Goal: Entertainment & Leisure: Consume media (video, audio)

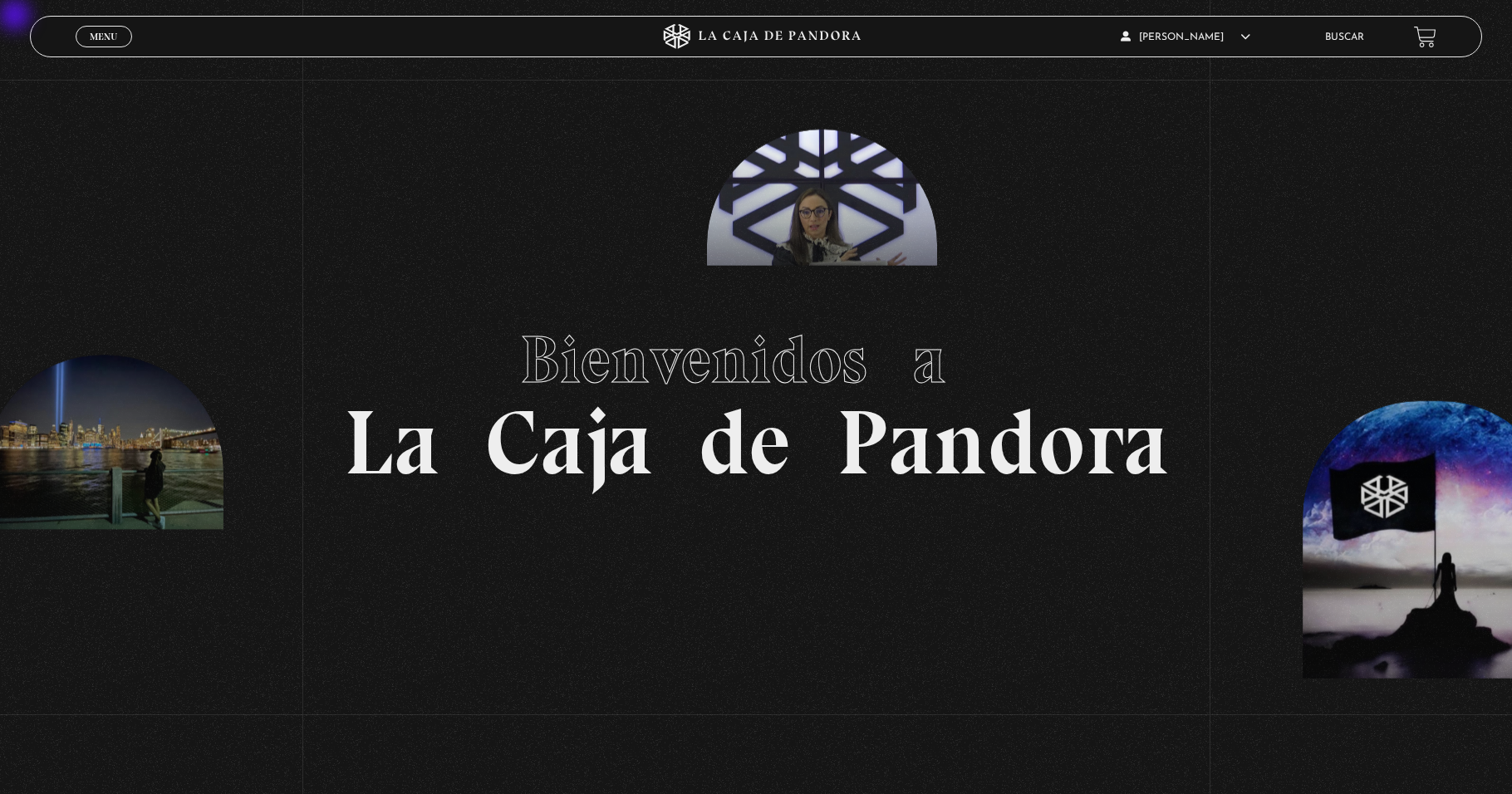
click at [115, 39] on span "Menu" at bounding box center [103, 36] width 28 height 10
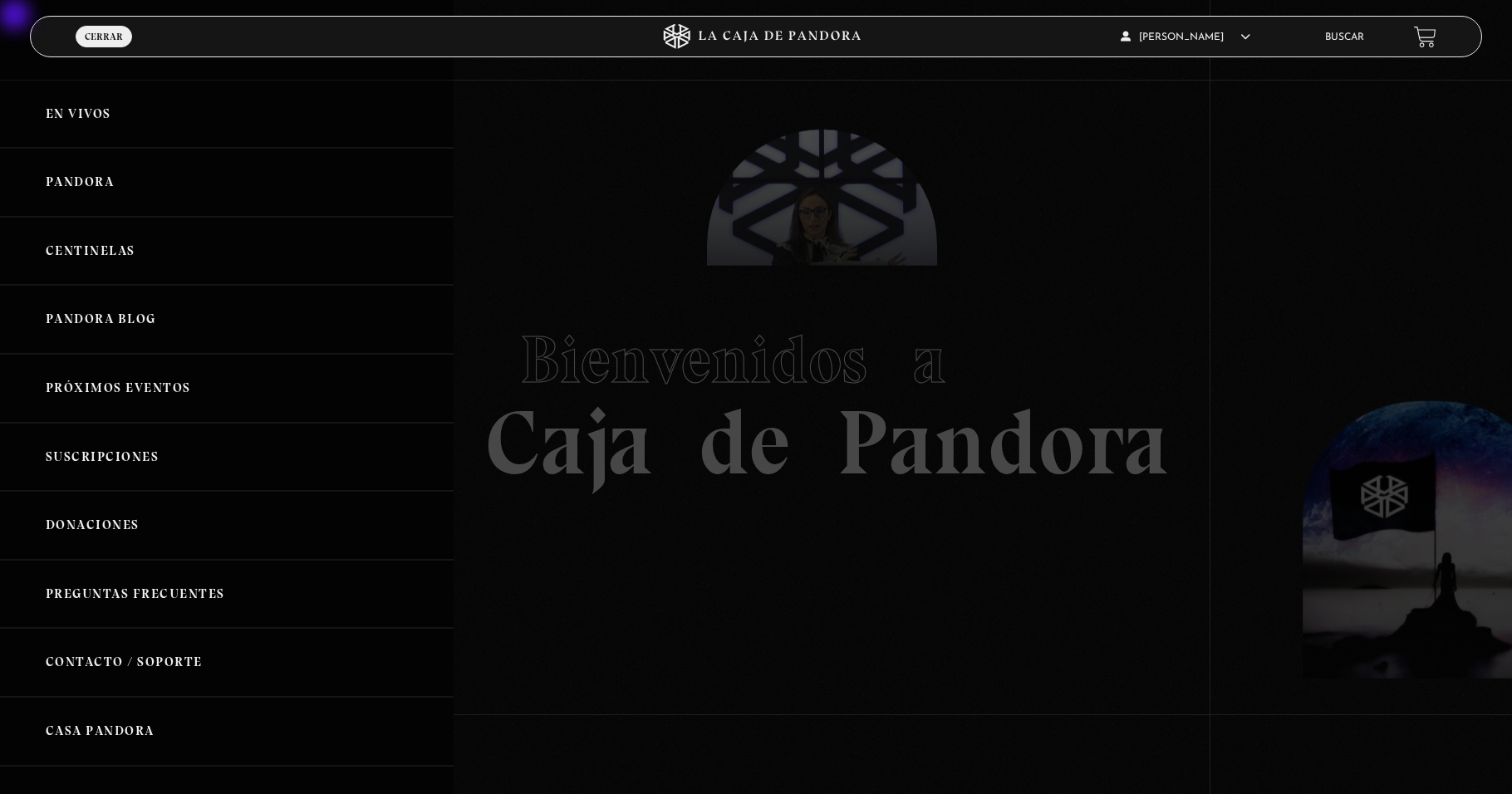
click at [88, 252] on link "Centinelas" at bounding box center [227, 251] width 454 height 69
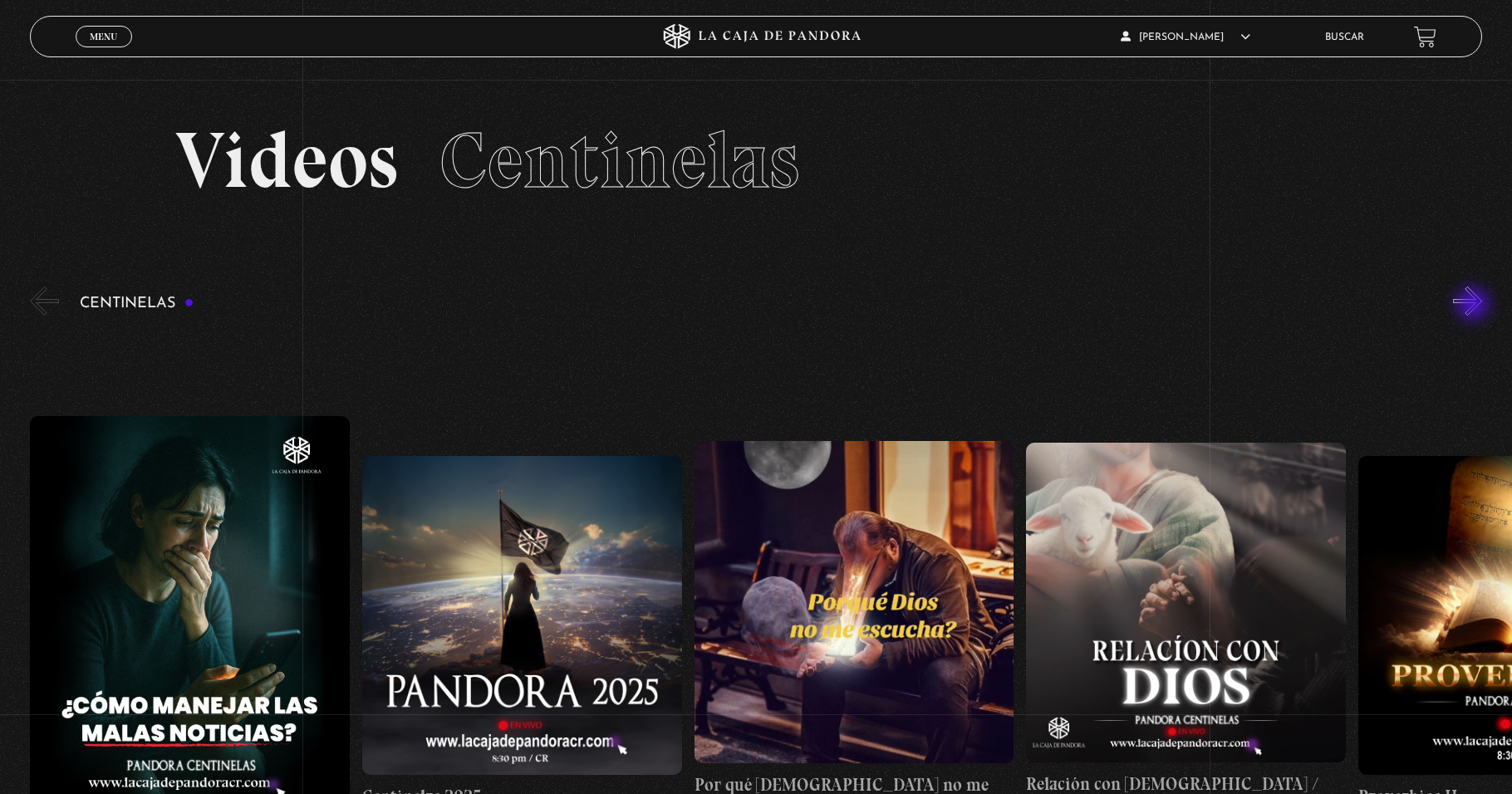
click at [1475, 306] on button "»" at bounding box center [1467, 301] width 30 height 30
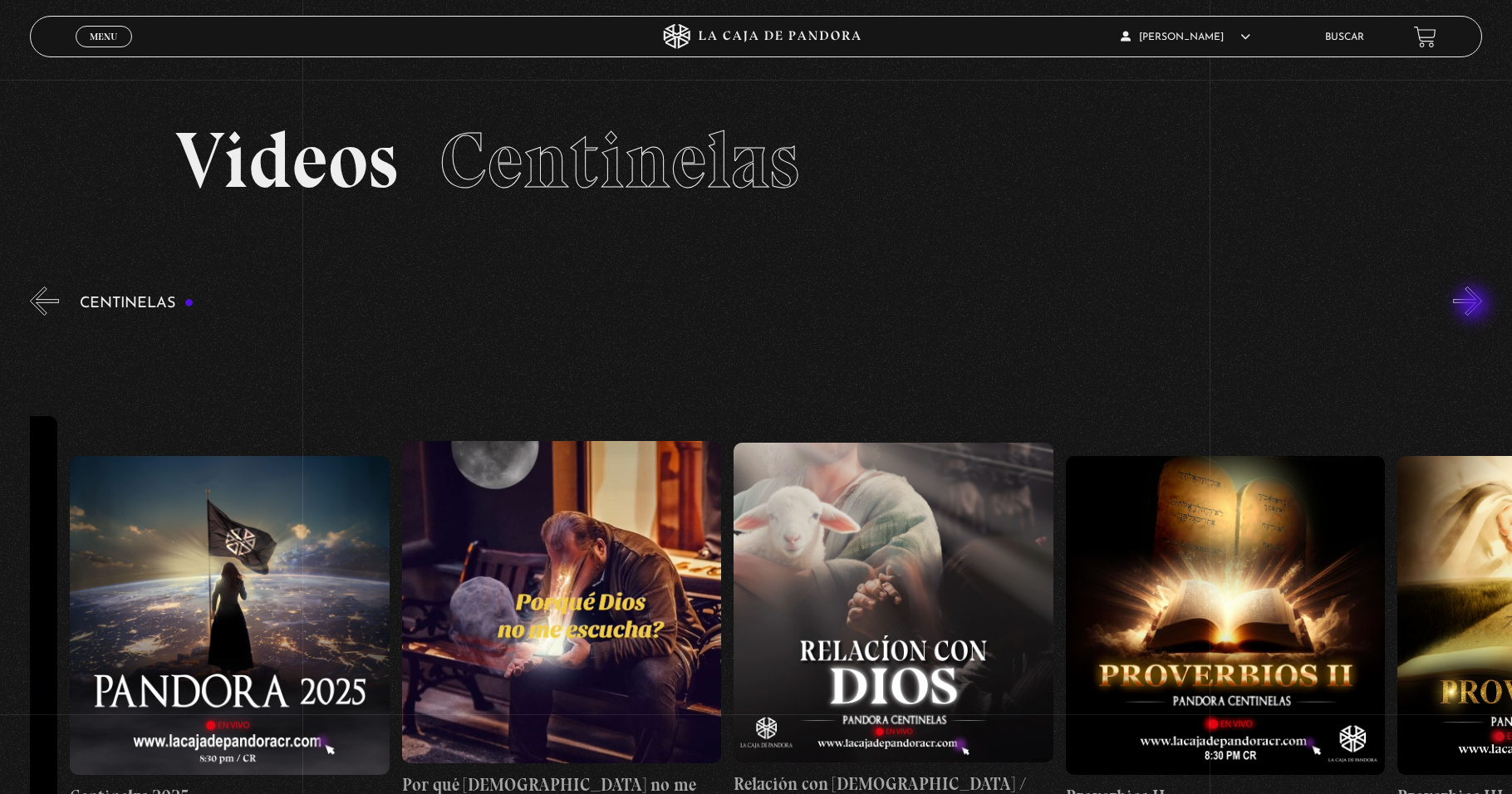
click at [1475, 306] on button "»" at bounding box center [1467, 301] width 30 height 30
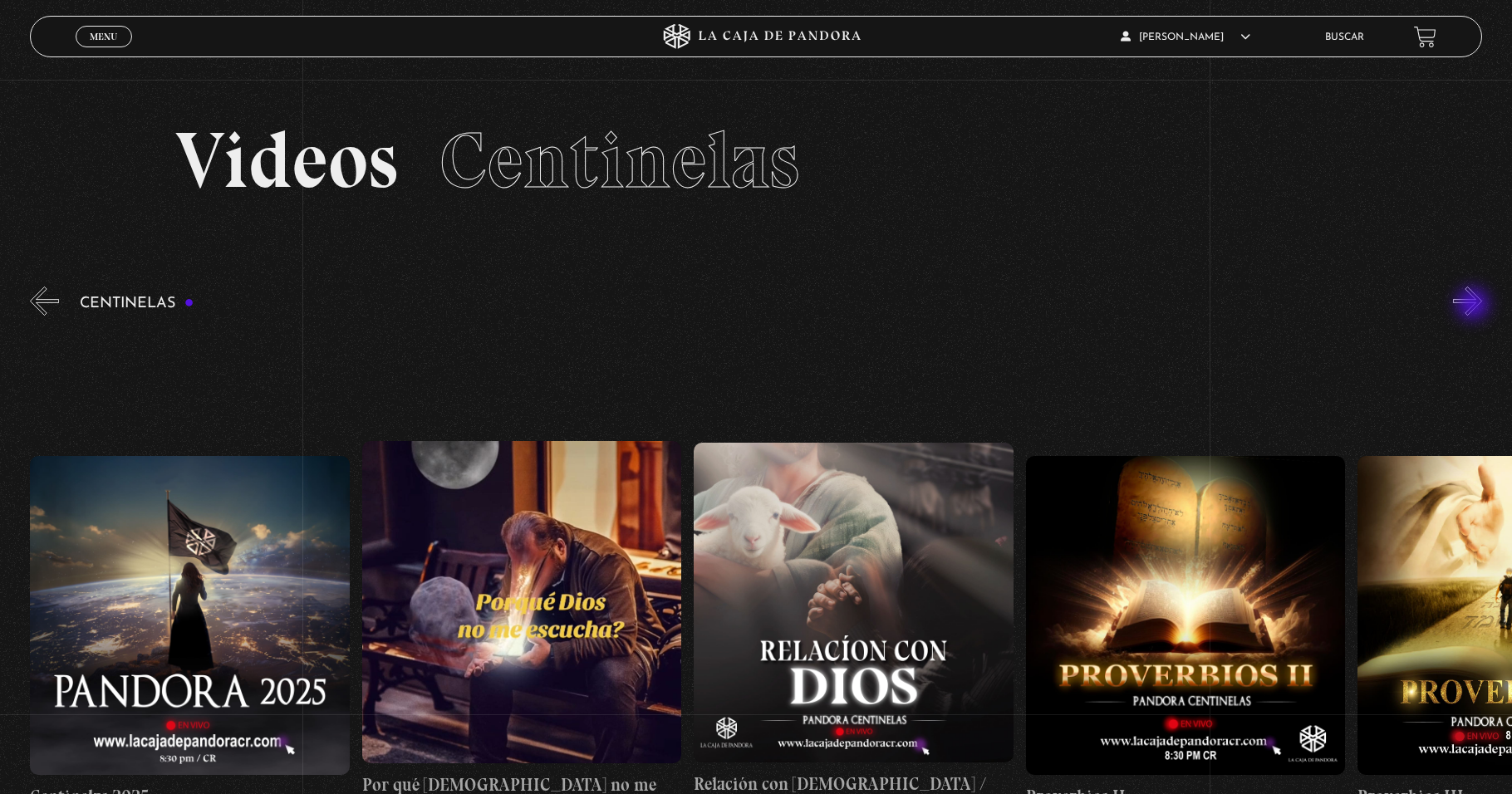
click at [1475, 306] on button "»" at bounding box center [1467, 301] width 30 height 30
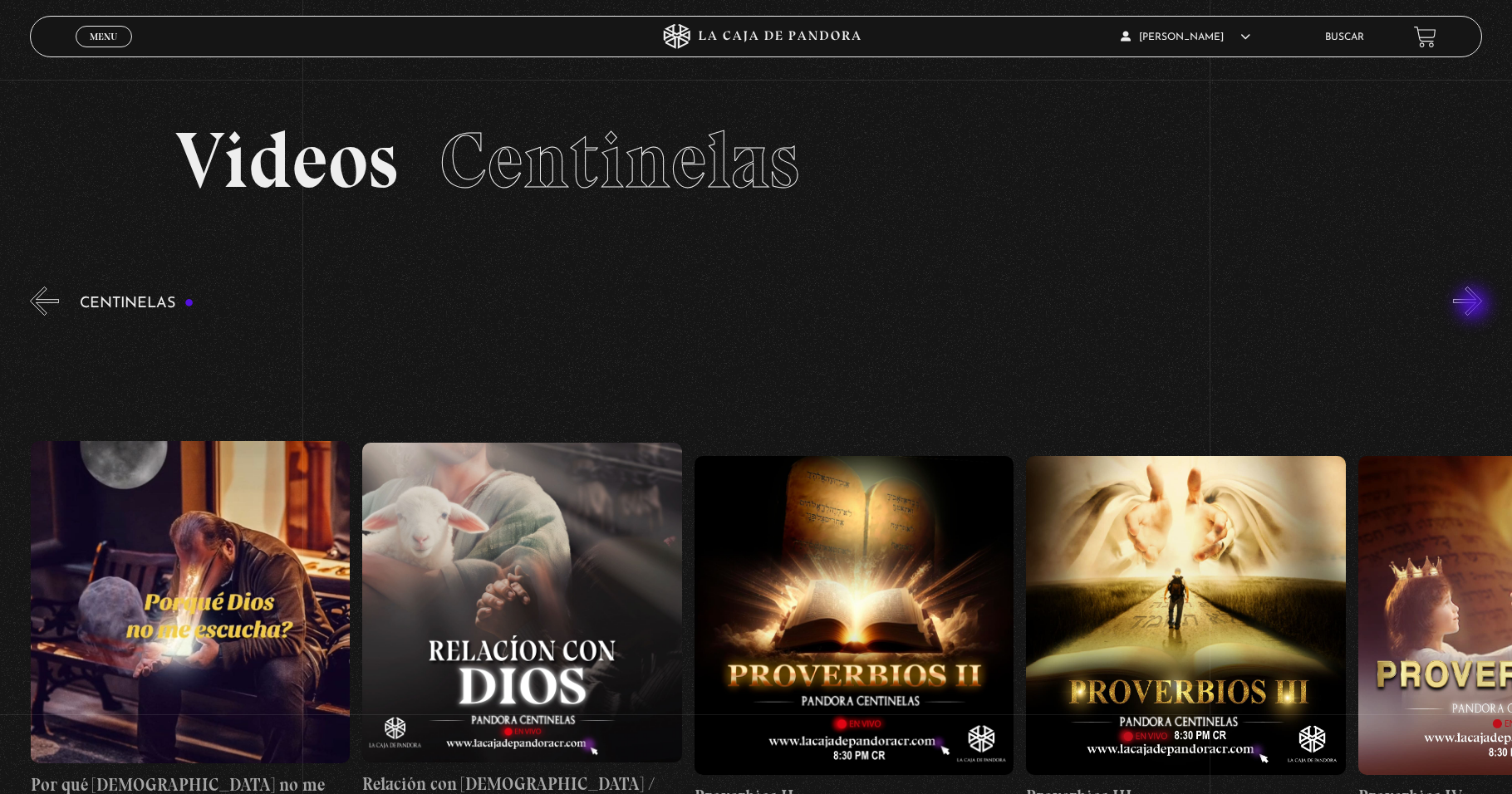
click at [1475, 306] on button "»" at bounding box center [1467, 301] width 30 height 30
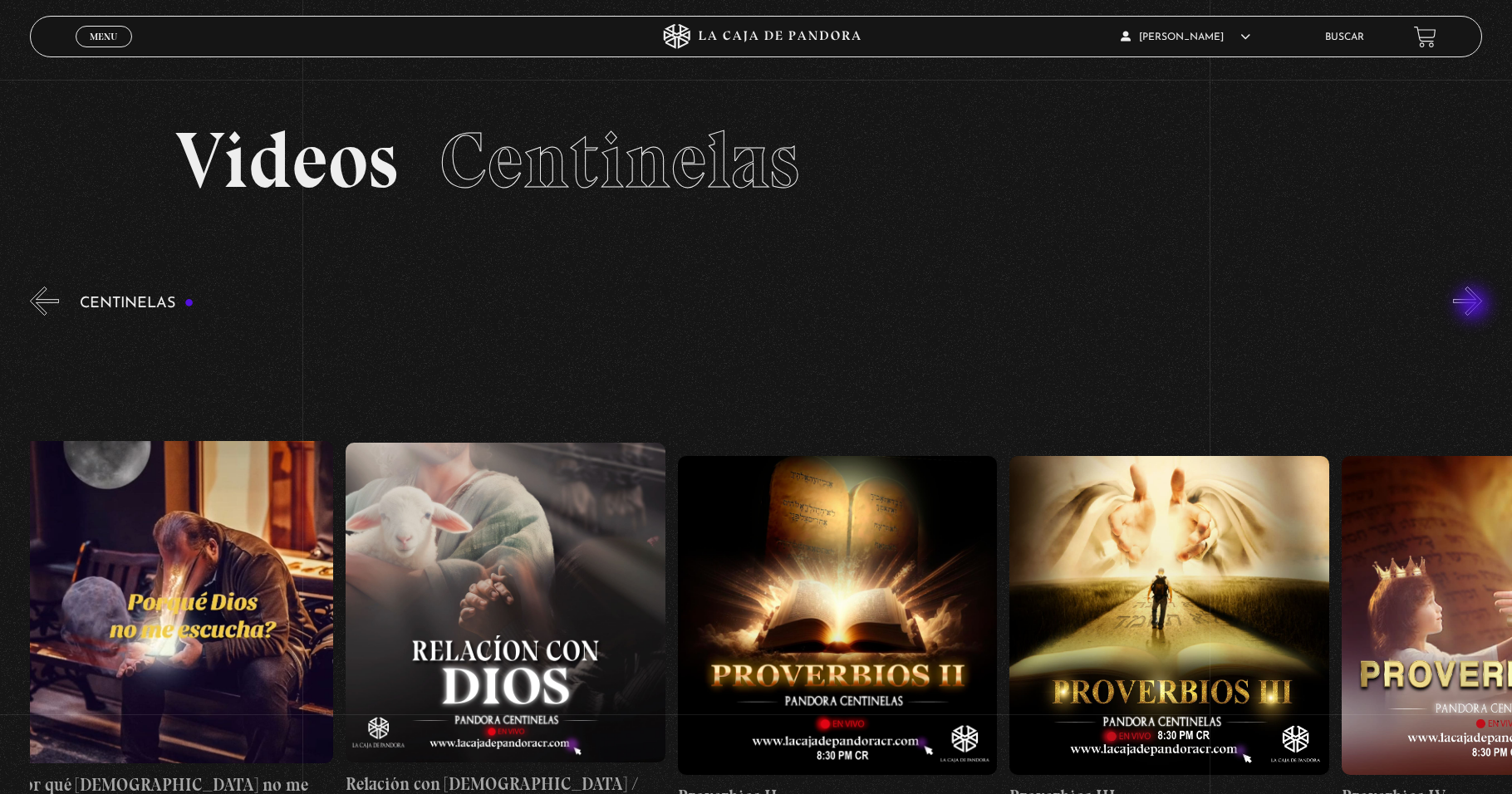
click at [1475, 306] on button "»" at bounding box center [1467, 301] width 30 height 30
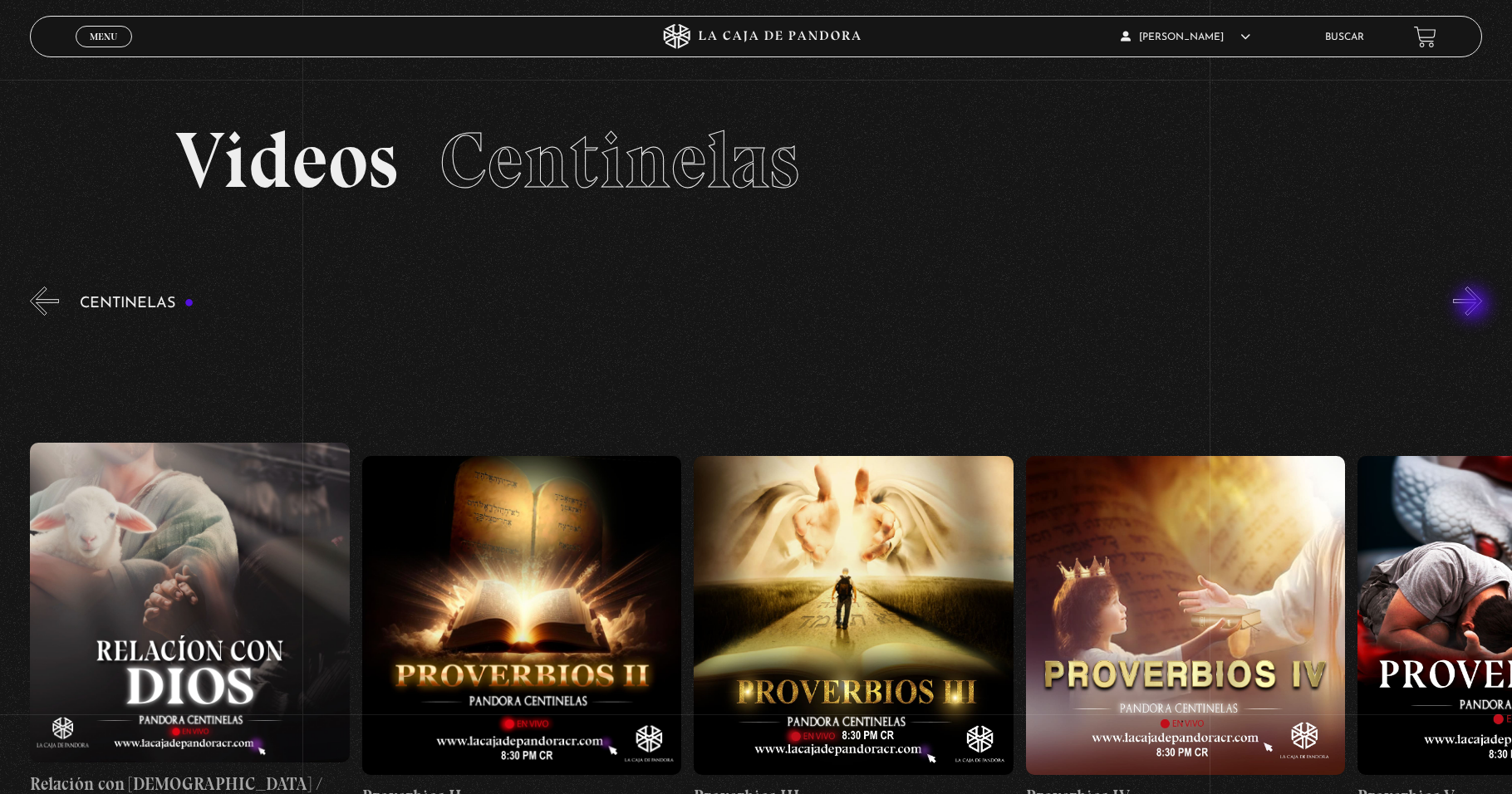
click at [1475, 306] on button "»" at bounding box center [1467, 301] width 30 height 30
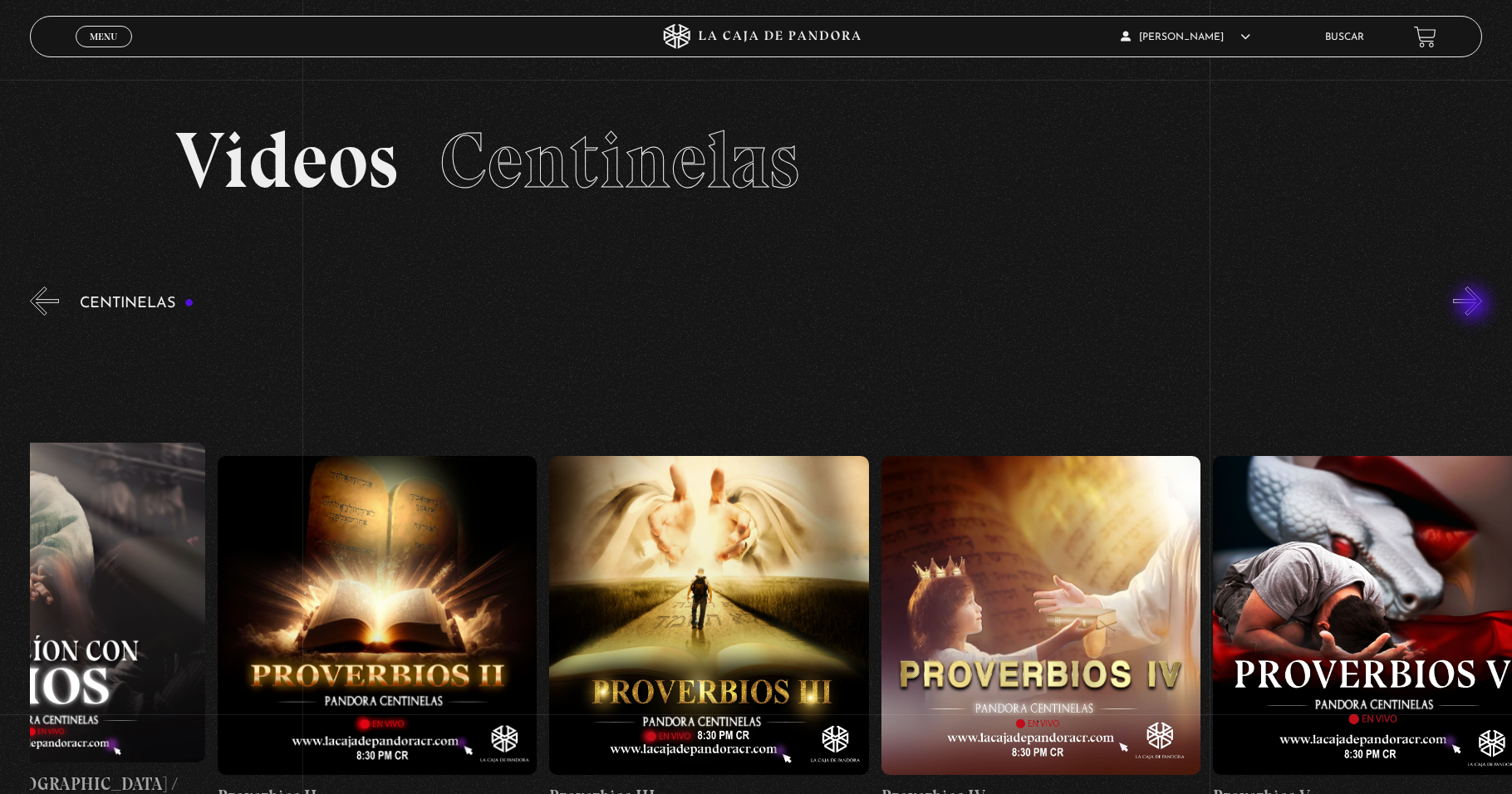
click at [1475, 306] on button "»" at bounding box center [1467, 301] width 30 height 30
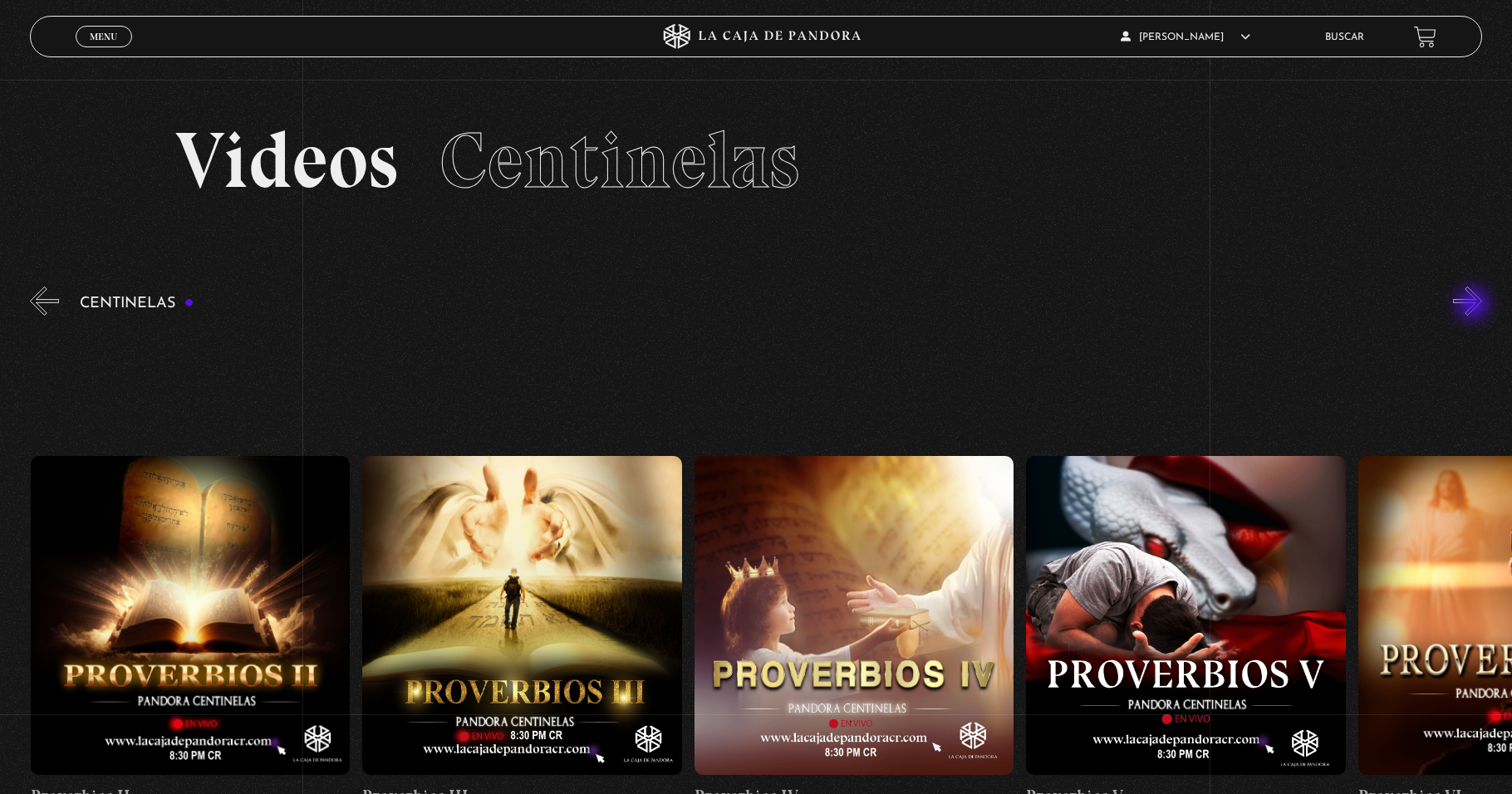
click at [1475, 306] on button "»" at bounding box center [1467, 301] width 30 height 30
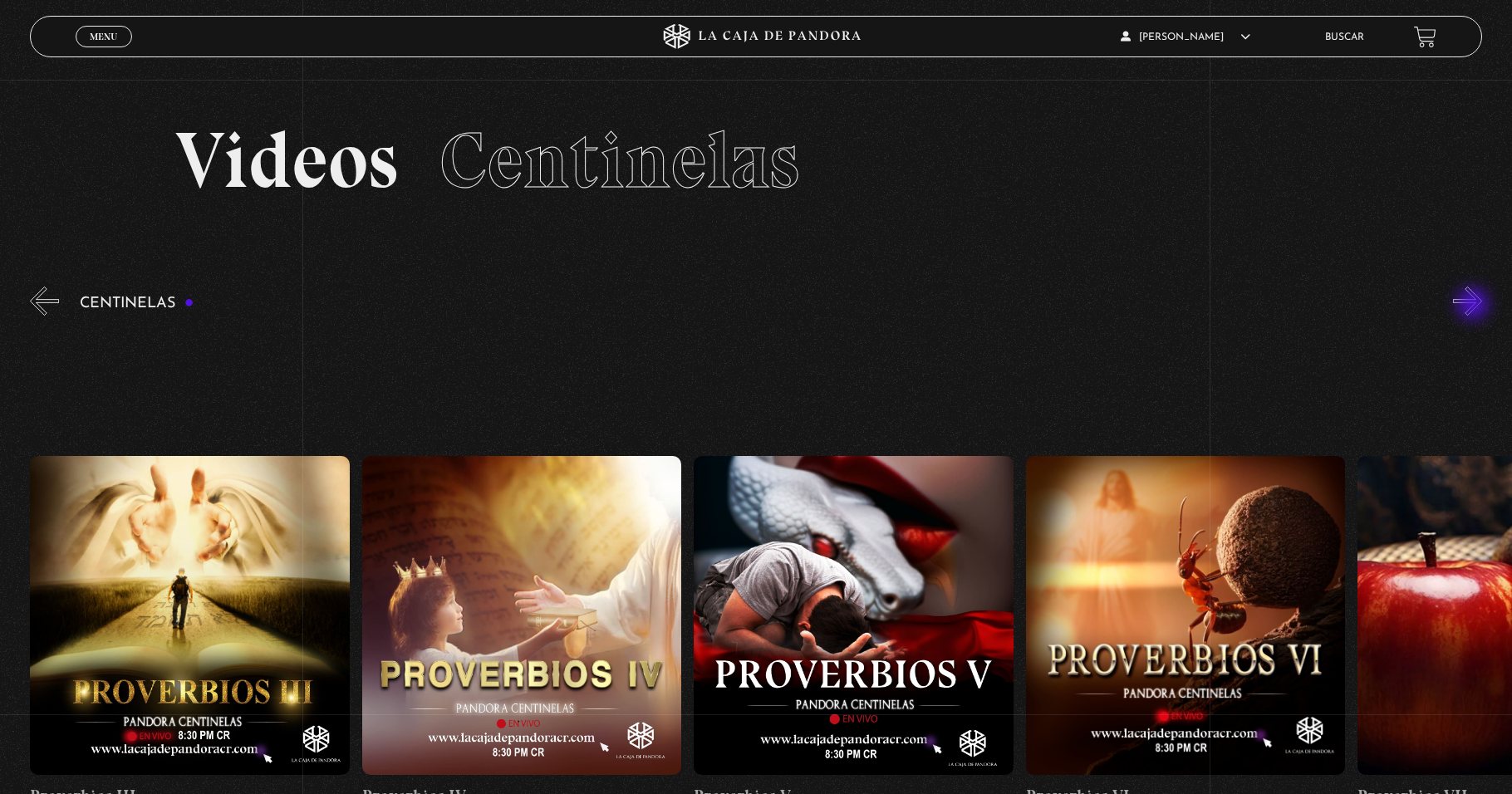
click at [1475, 306] on button "»" at bounding box center [1467, 301] width 30 height 30
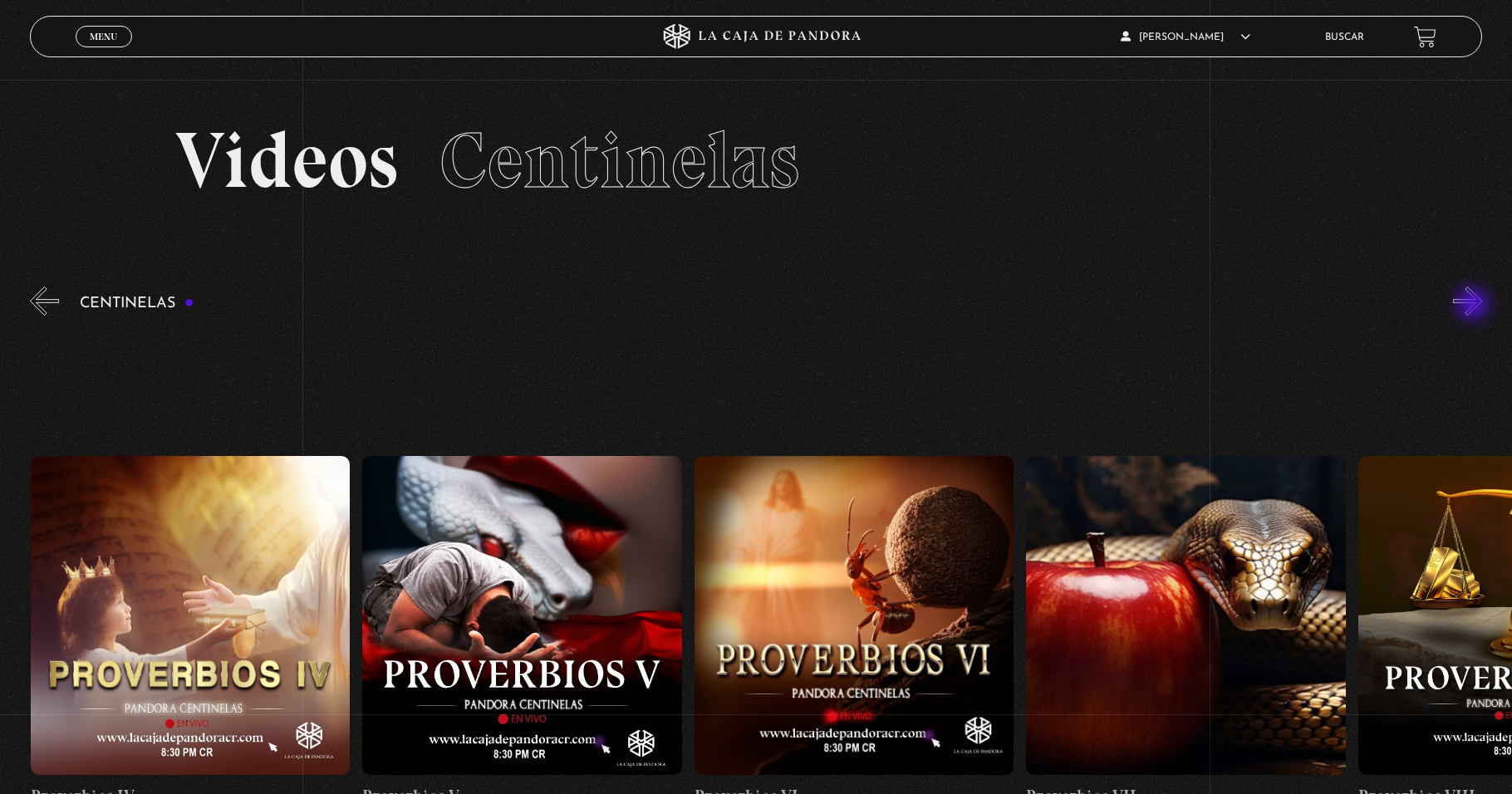
click at [1475, 306] on button "»" at bounding box center [1467, 301] width 30 height 30
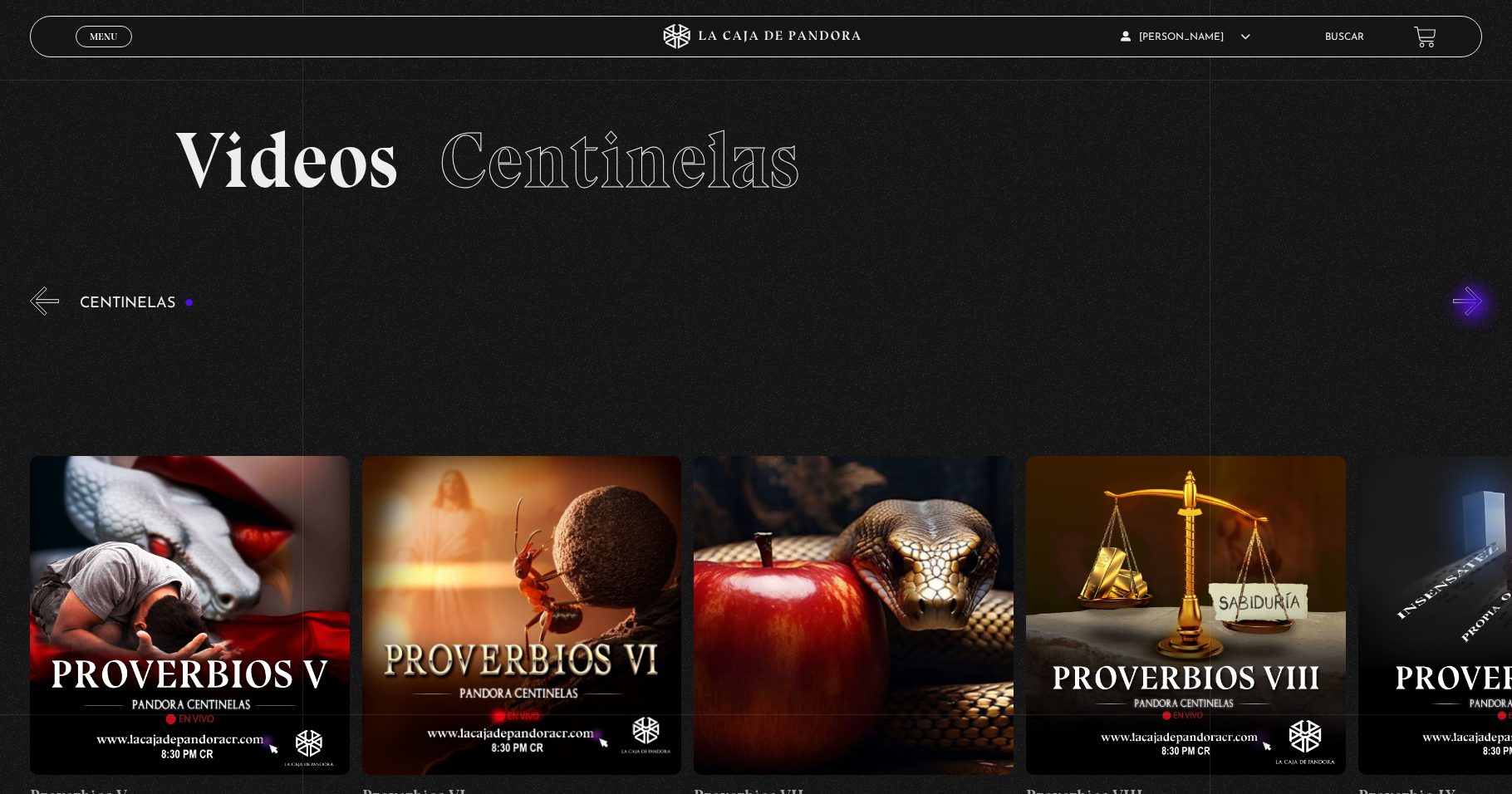
click at [1475, 306] on button "»" at bounding box center [1467, 301] width 30 height 30
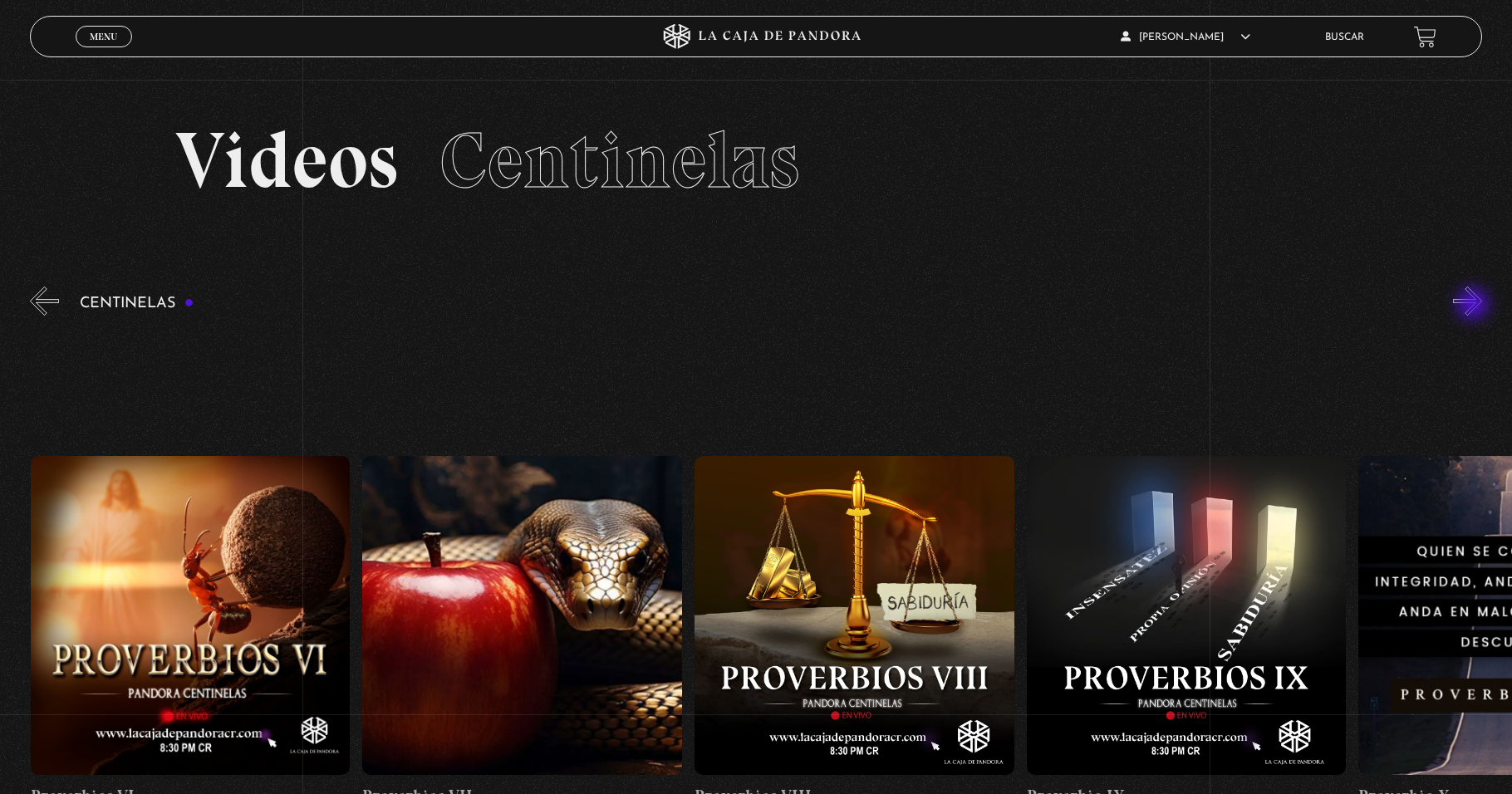
click at [1475, 306] on button "»" at bounding box center [1467, 301] width 30 height 30
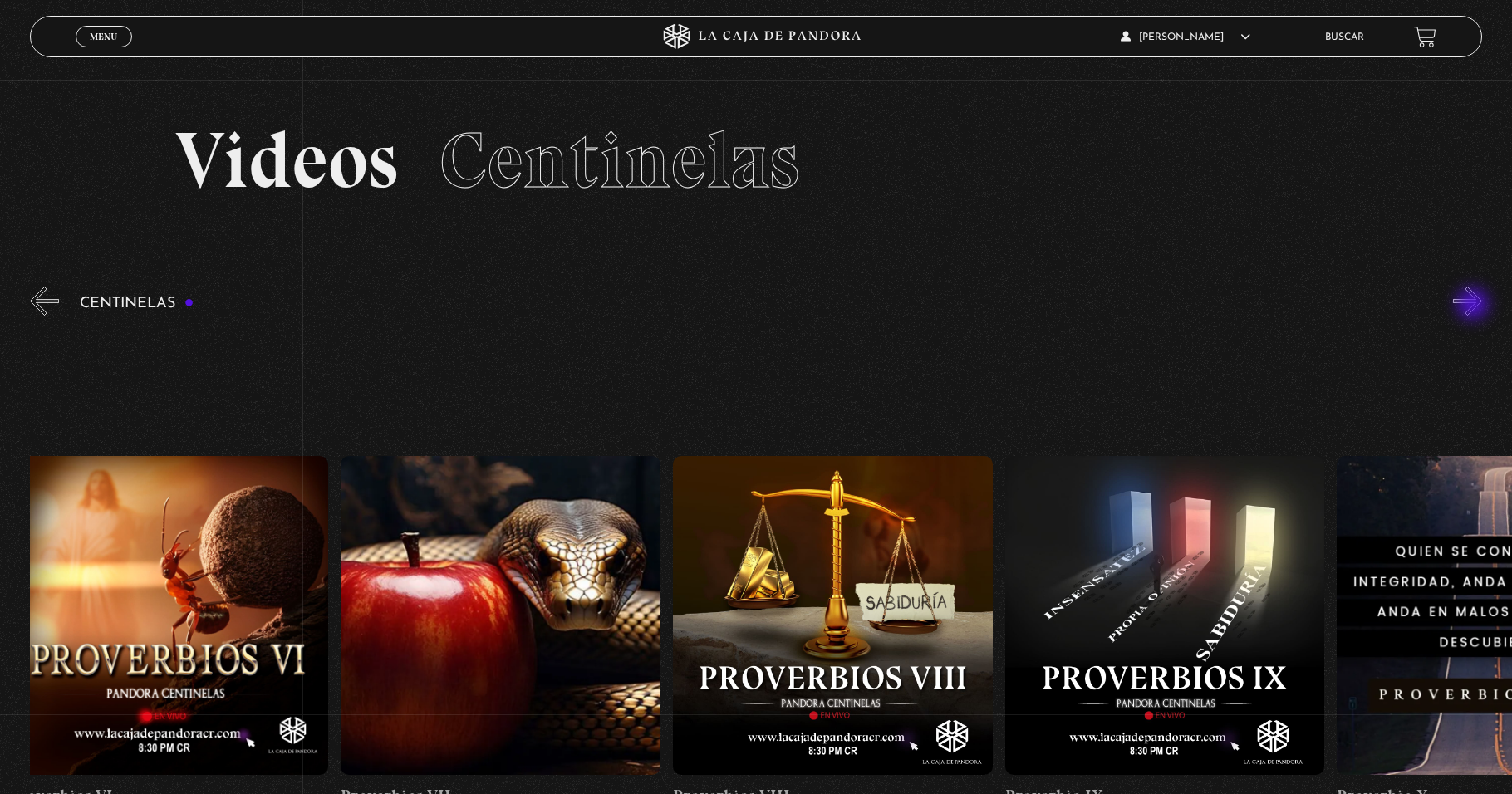
click at [1475, 306] on button "»" at bounding box center [1467, 301] width 30 height 30
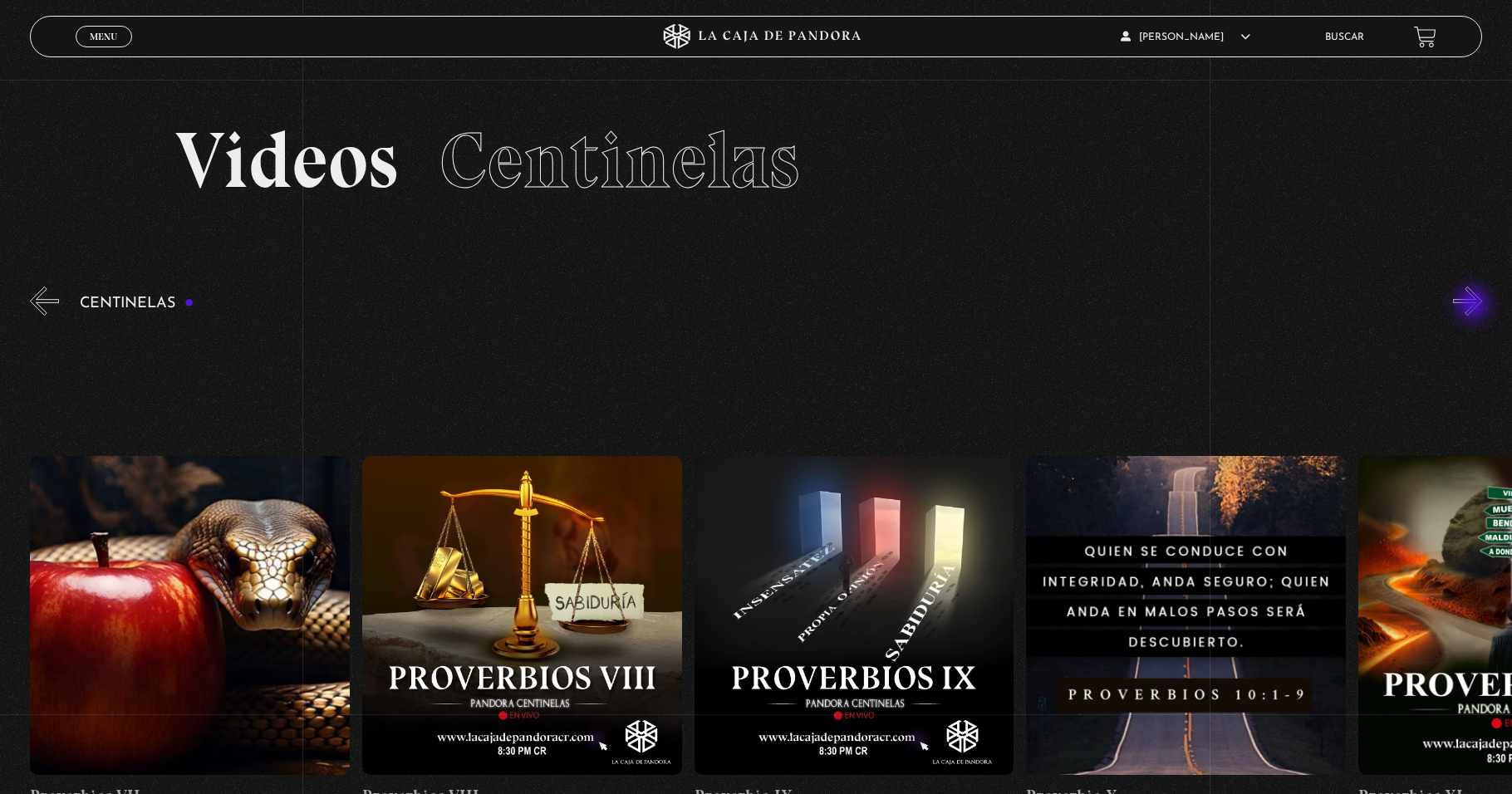
click at [1475, 306] on button "»" at bounding box center [1467, 301] width 30 height 30
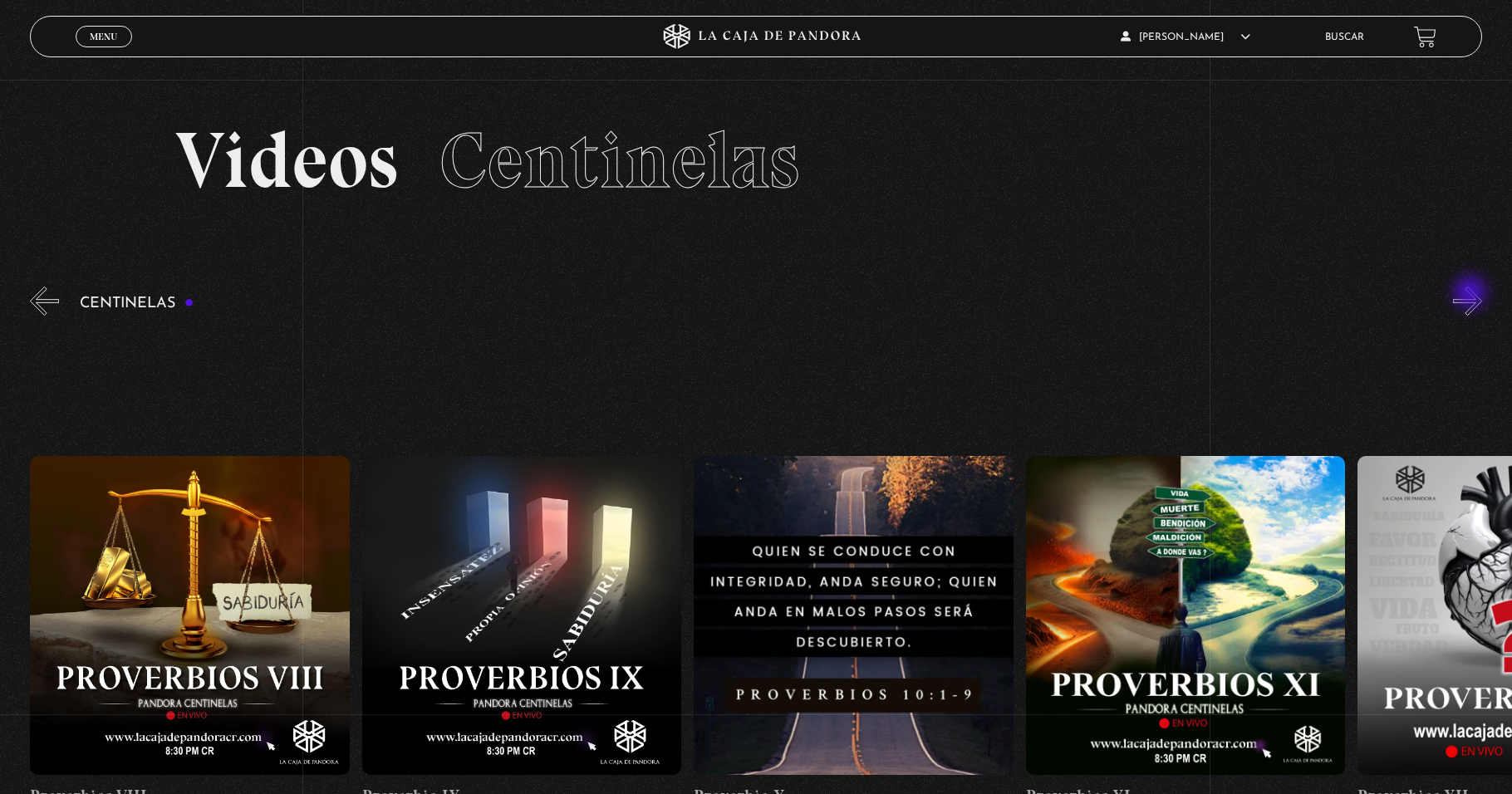
click at [1472, 295] on button "»" at bounding box center [1467, 301] width 30 height 30
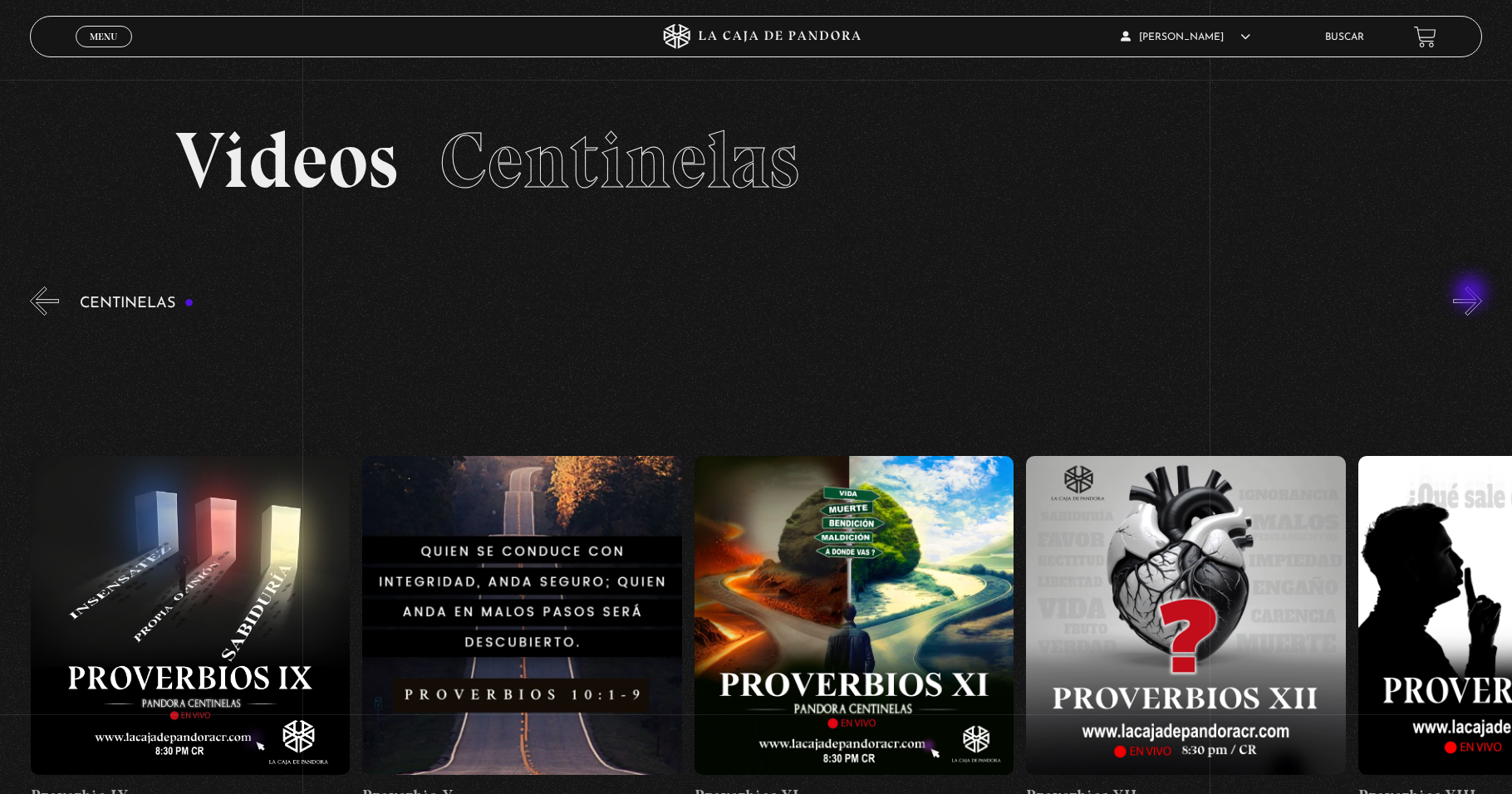
click at [1477, 295] on button "»" at bounding box center [1467, 301] width 30 height 30
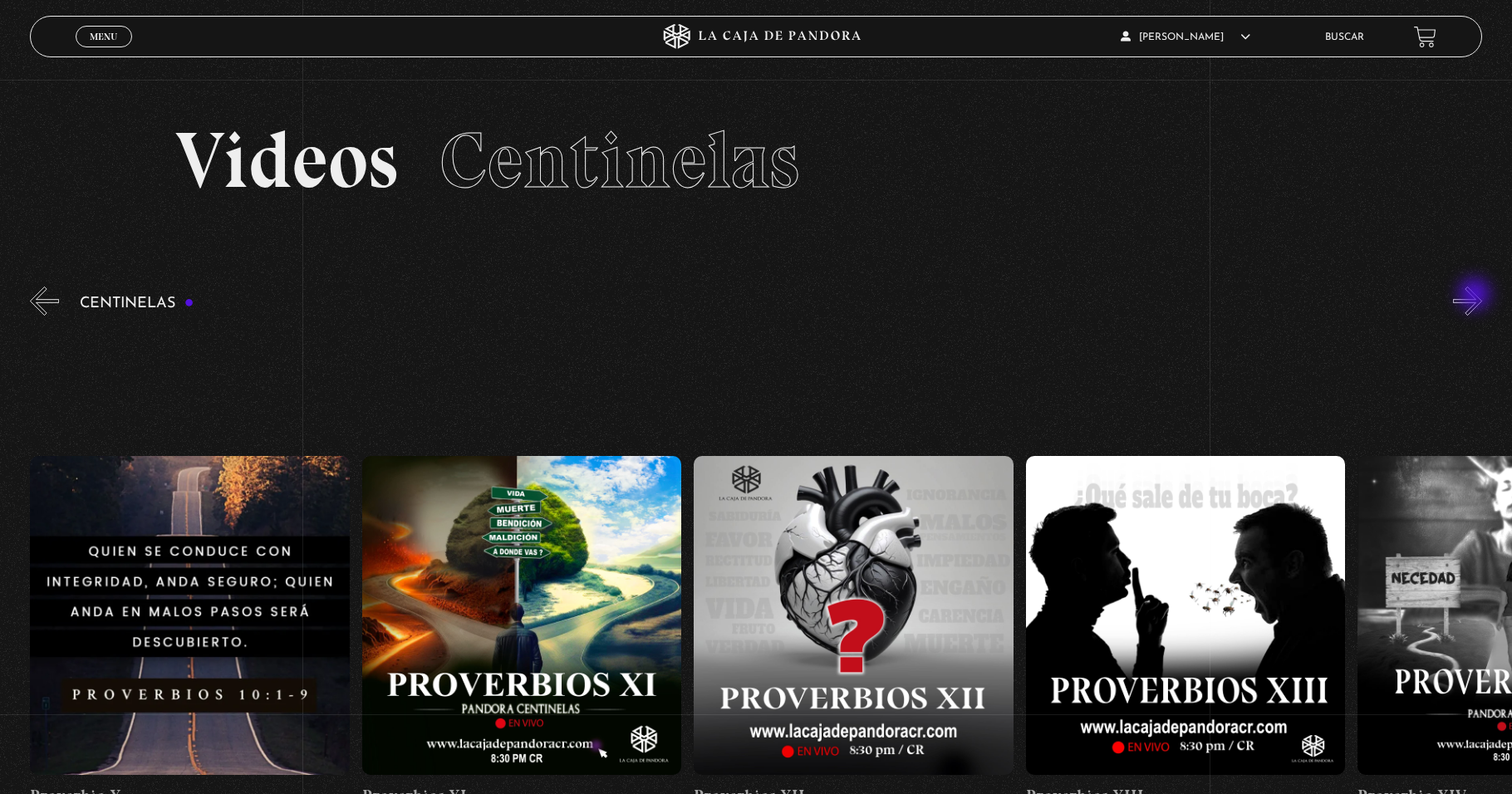
click at [1477, 295] on button "»" at bounding box center [1467, 301] width 30 height 30
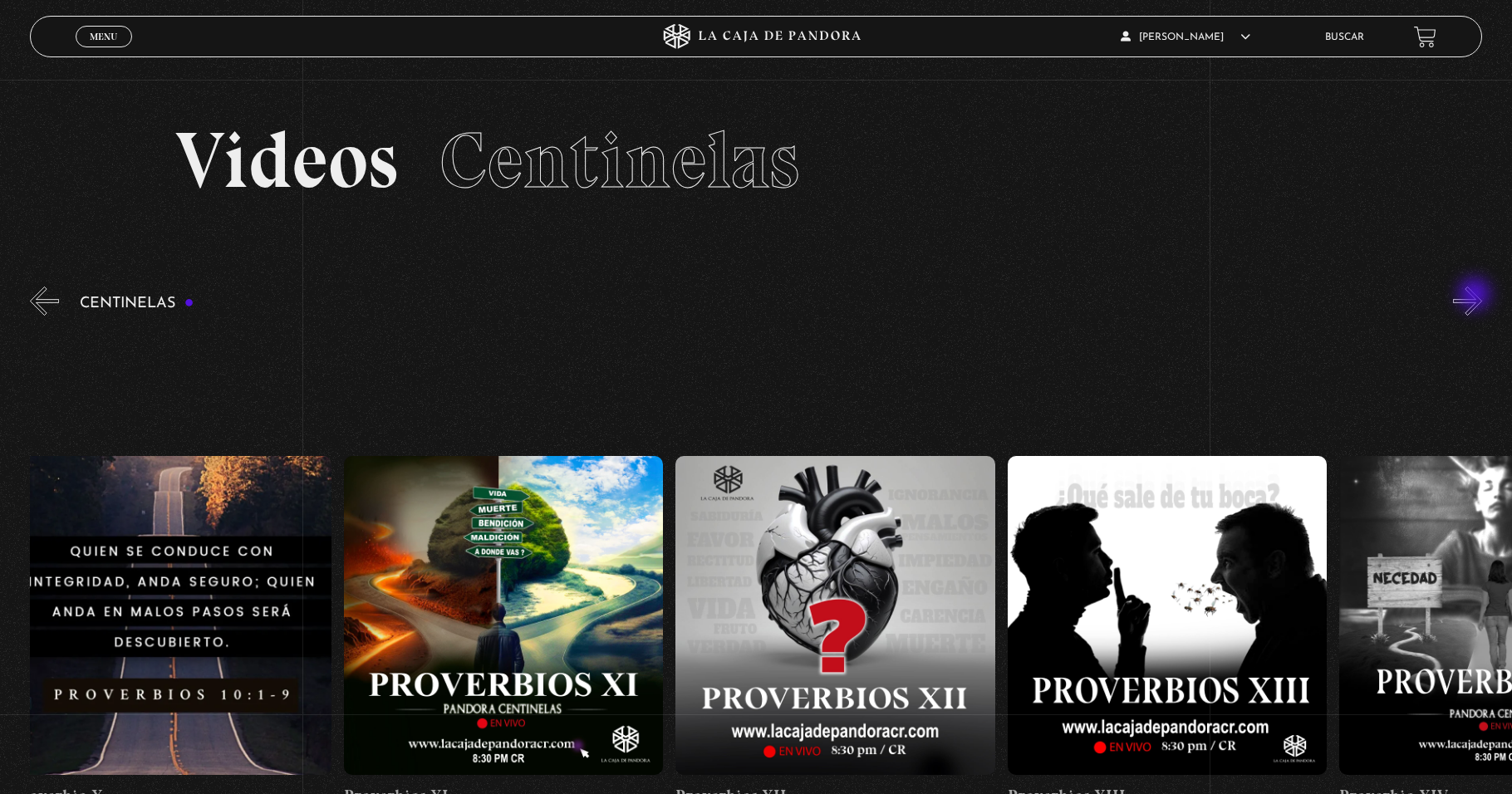
click at [1477, 295] on button "»" at bounding box center [1467, 301] width 30 height 30
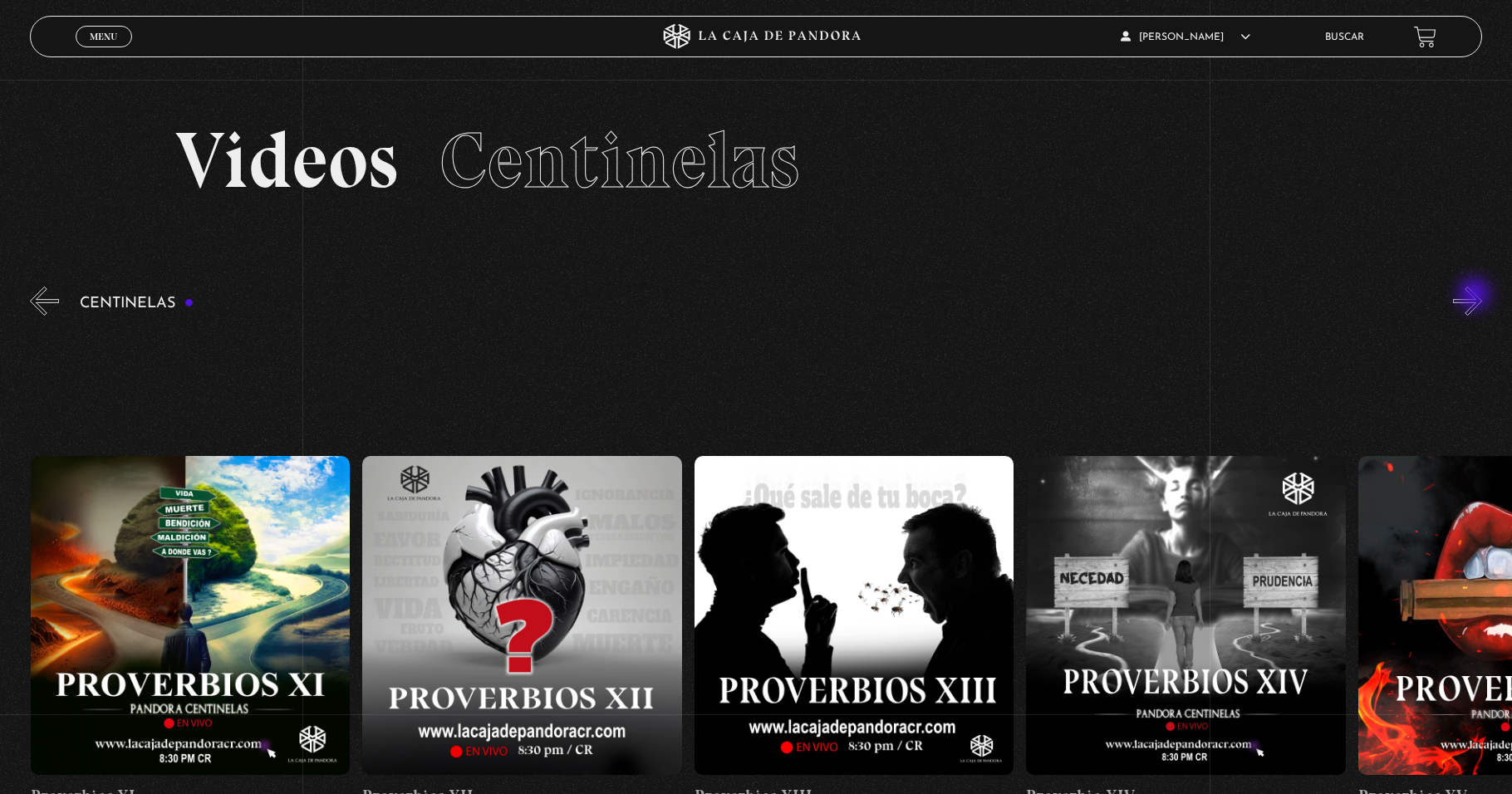
click at [1477, 295] on button "»" at bounding box center [1467, 301] width 30 height 30
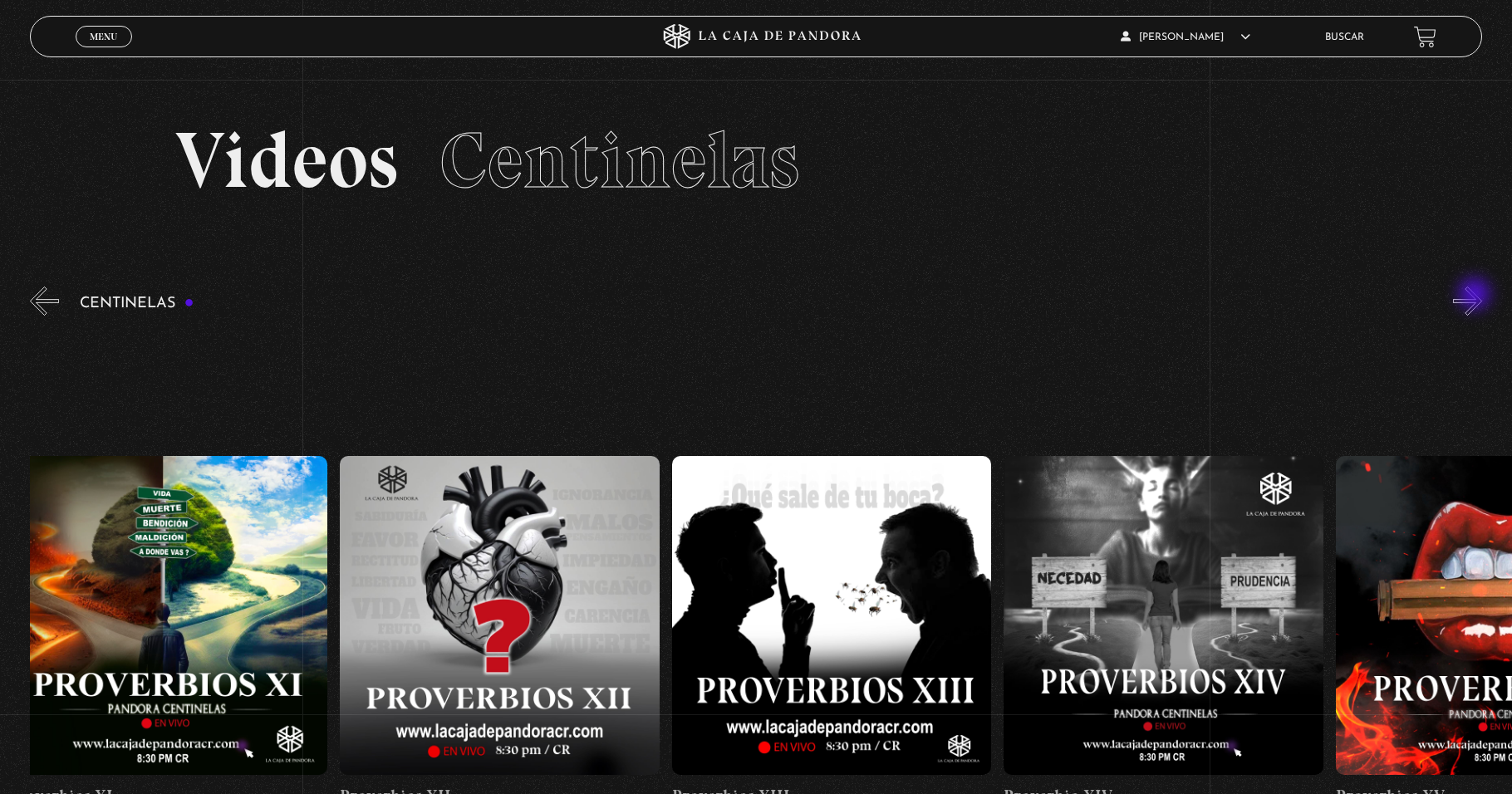
click at [1477, 295] on button "»" at bounding box center [1467, 301] width 30 height 30
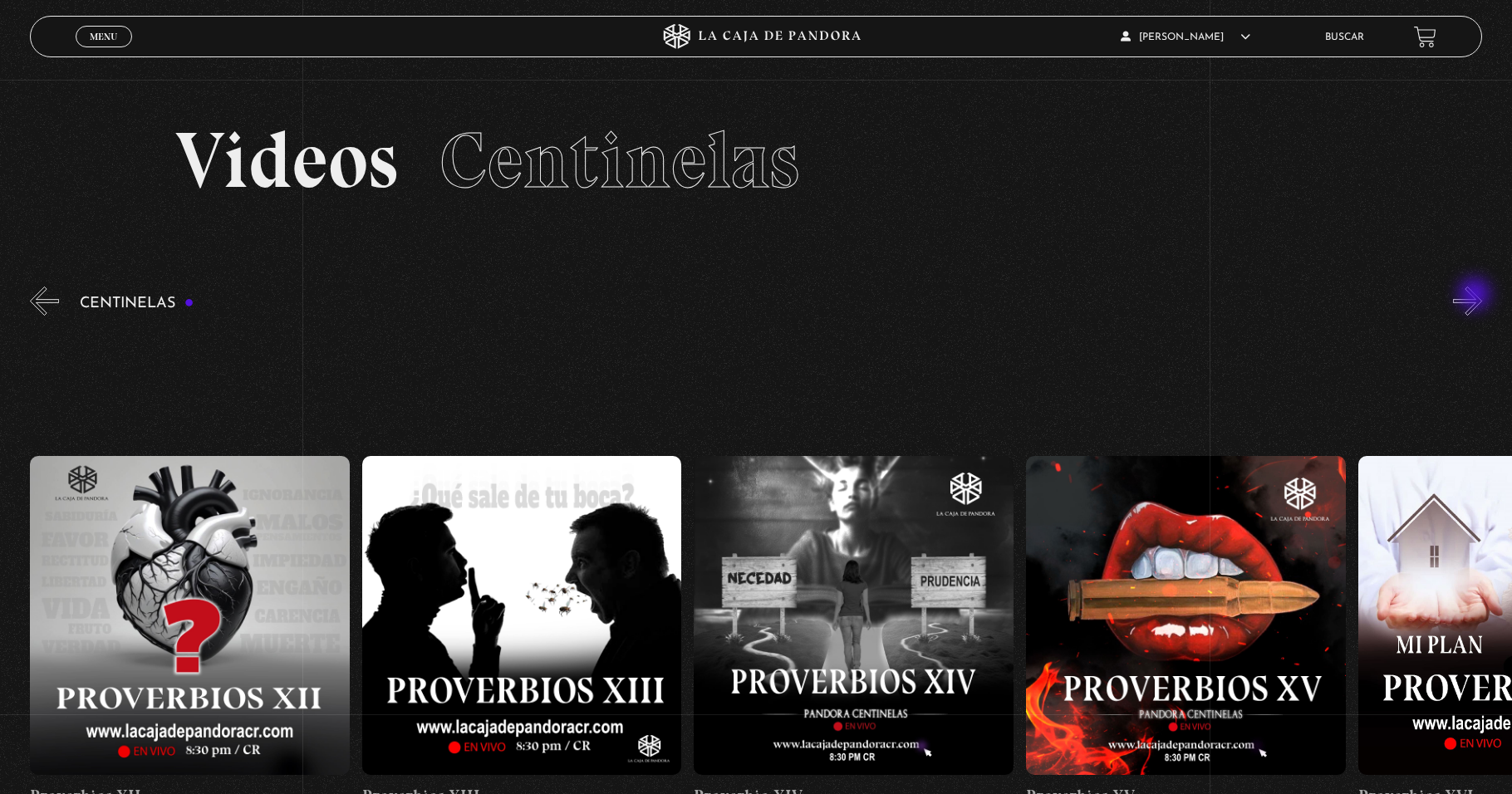
click at [1477, 295] on button "»" at bounding box center [1467, 301] width 30 height 30
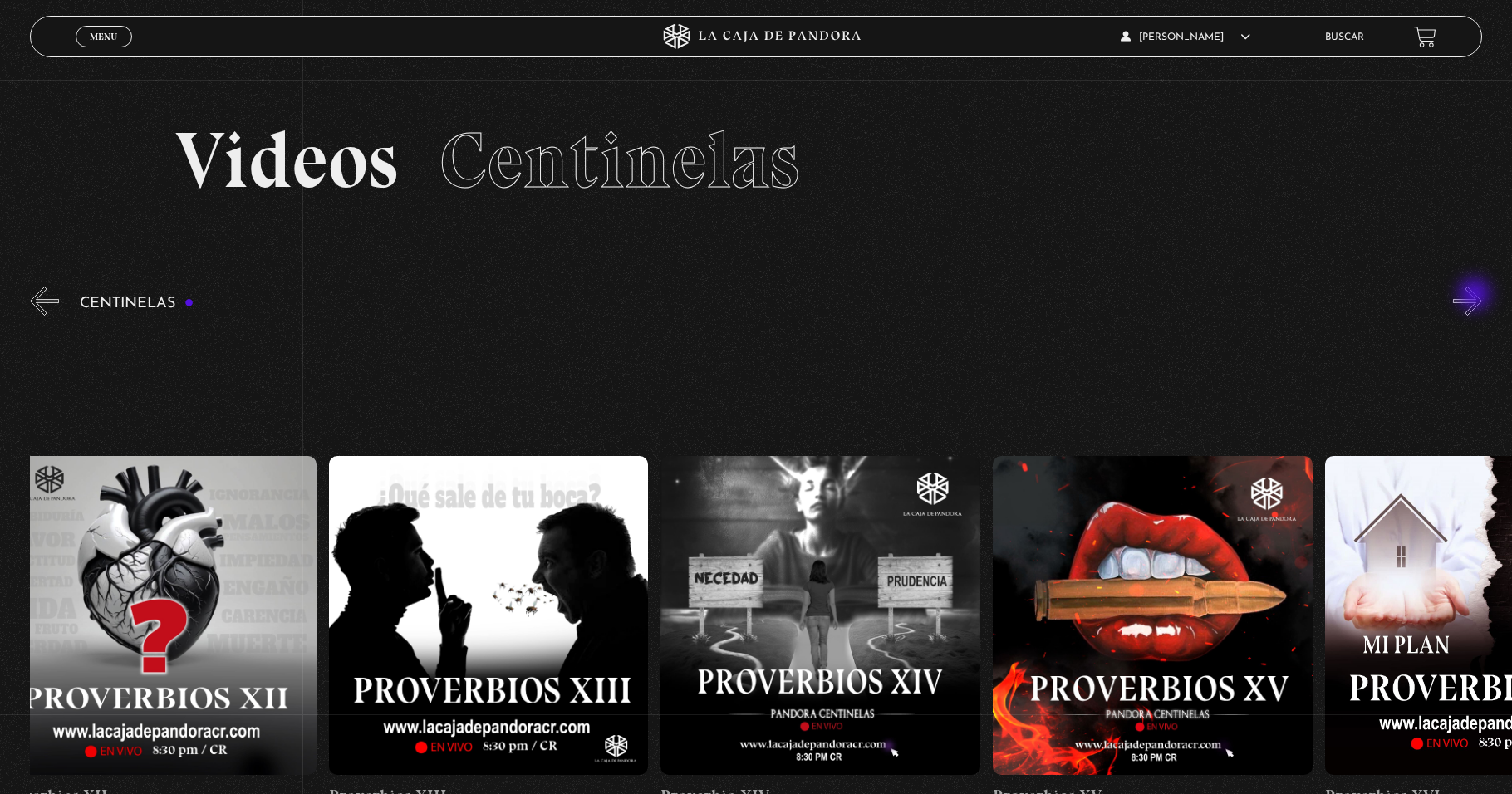
click at [1477, 295] on button "»" at bounding box center [1467, 301] width 30 height 30
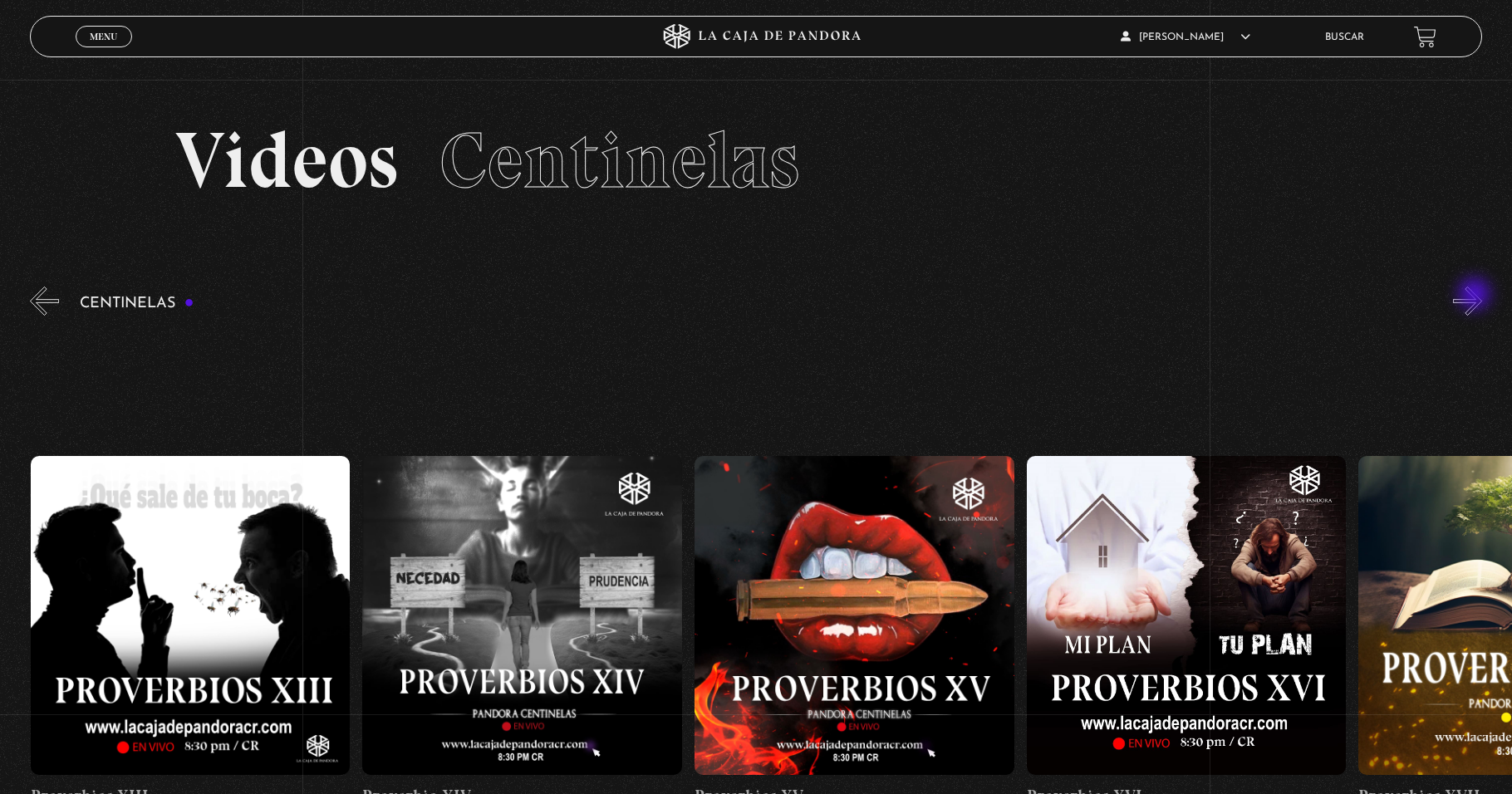
click at [1477, 295] on button "»" at bounding box center [1467, 301] width 30 height 30
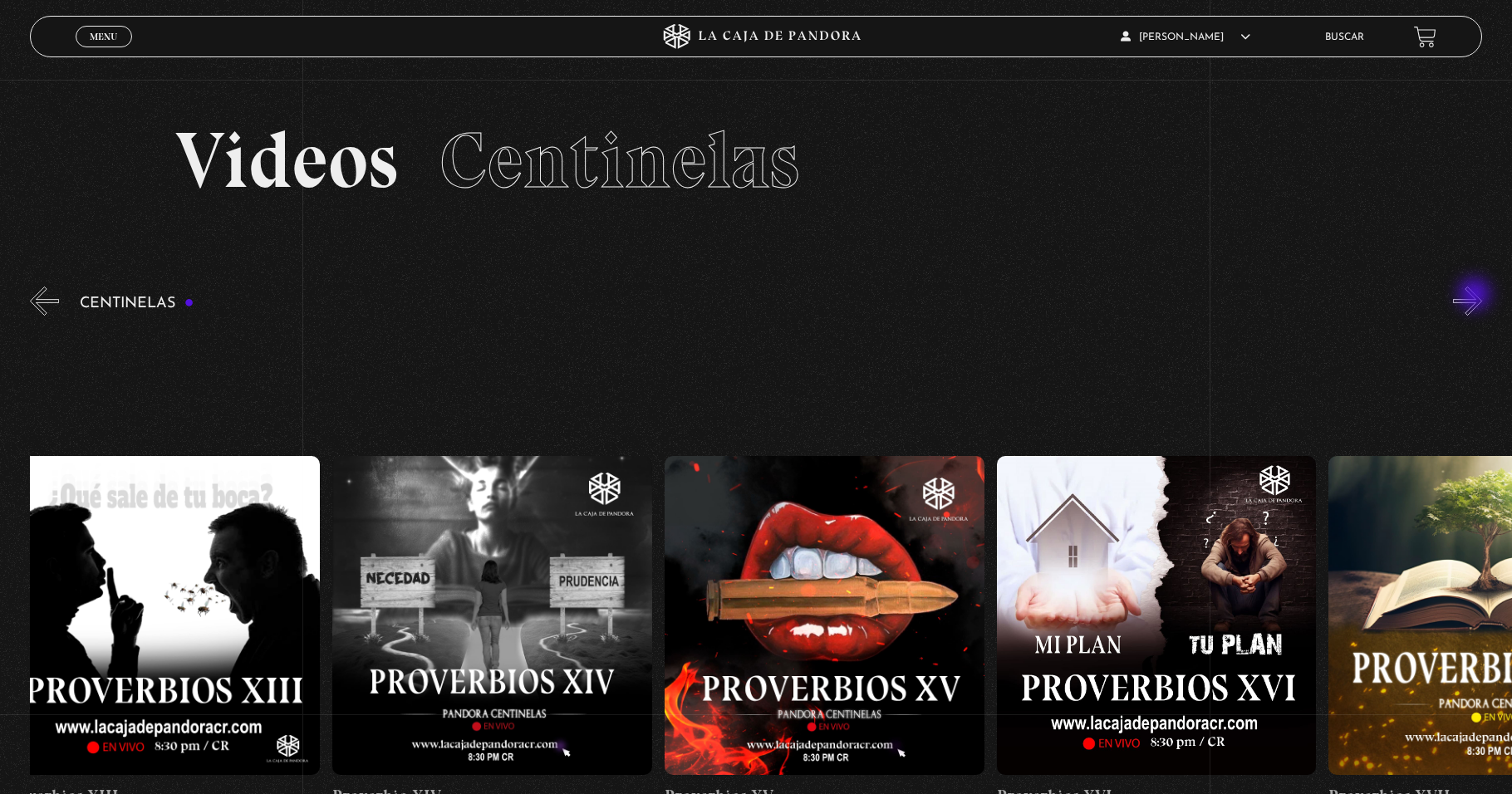
click at [1477, 295] on button "»" at bounding box center [1467, 301] width 30 height 30
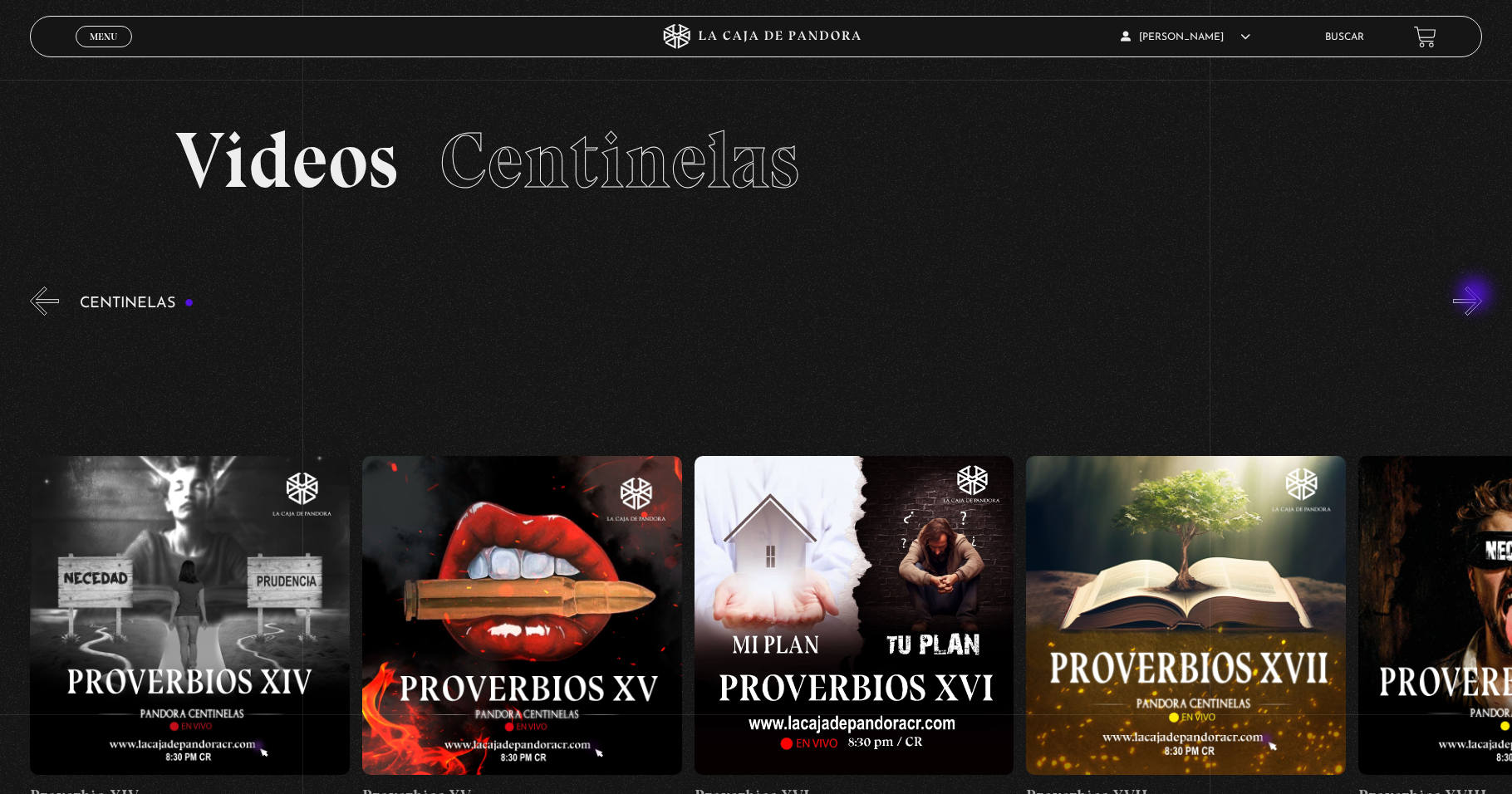
click at [1477, 295] on button "»" at bounding box center [1467, 301] width 30 height 30
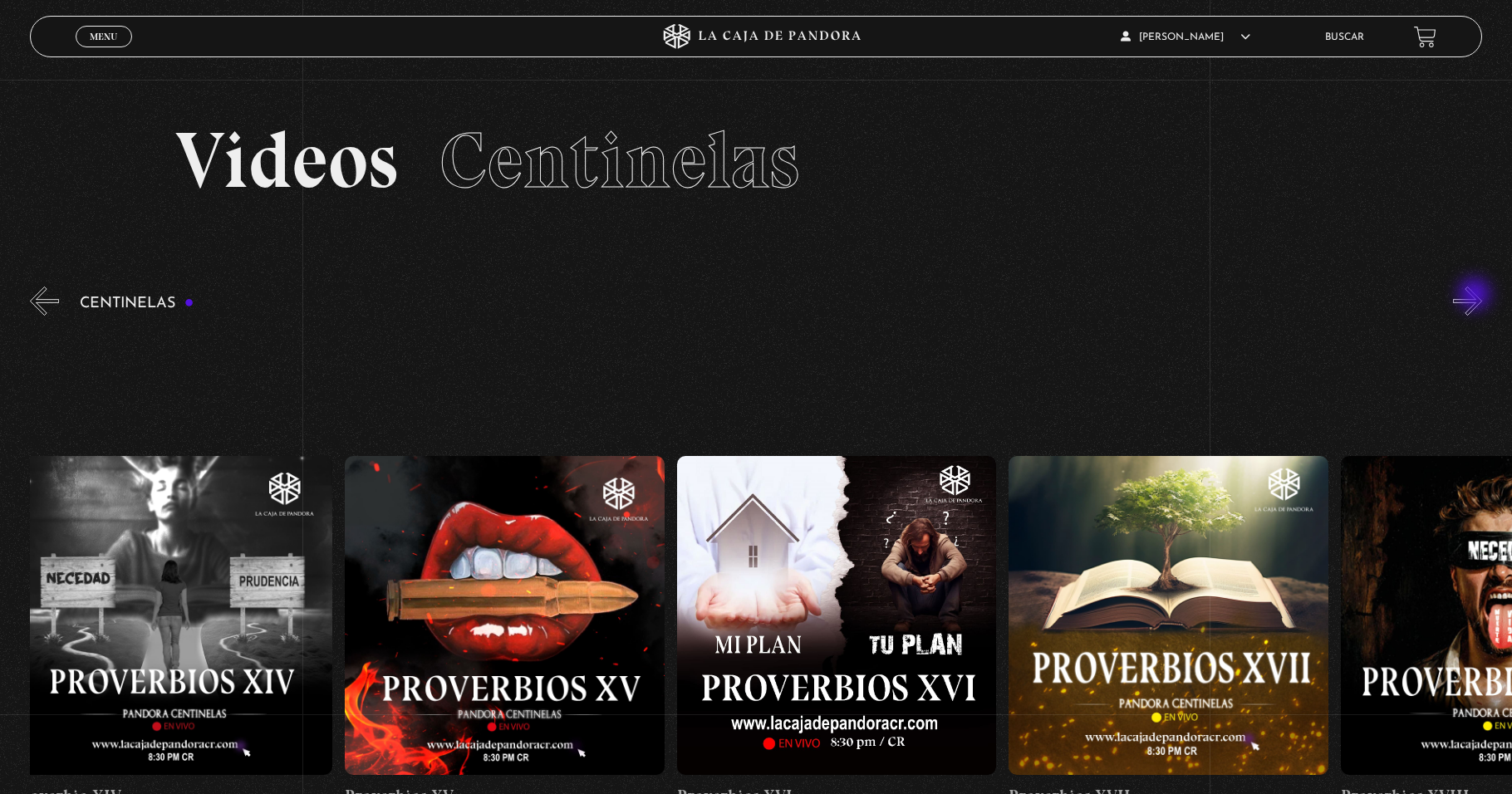
click at [1477, 295] on button "»" at bounding box center [1467, 301] width 30 height 30
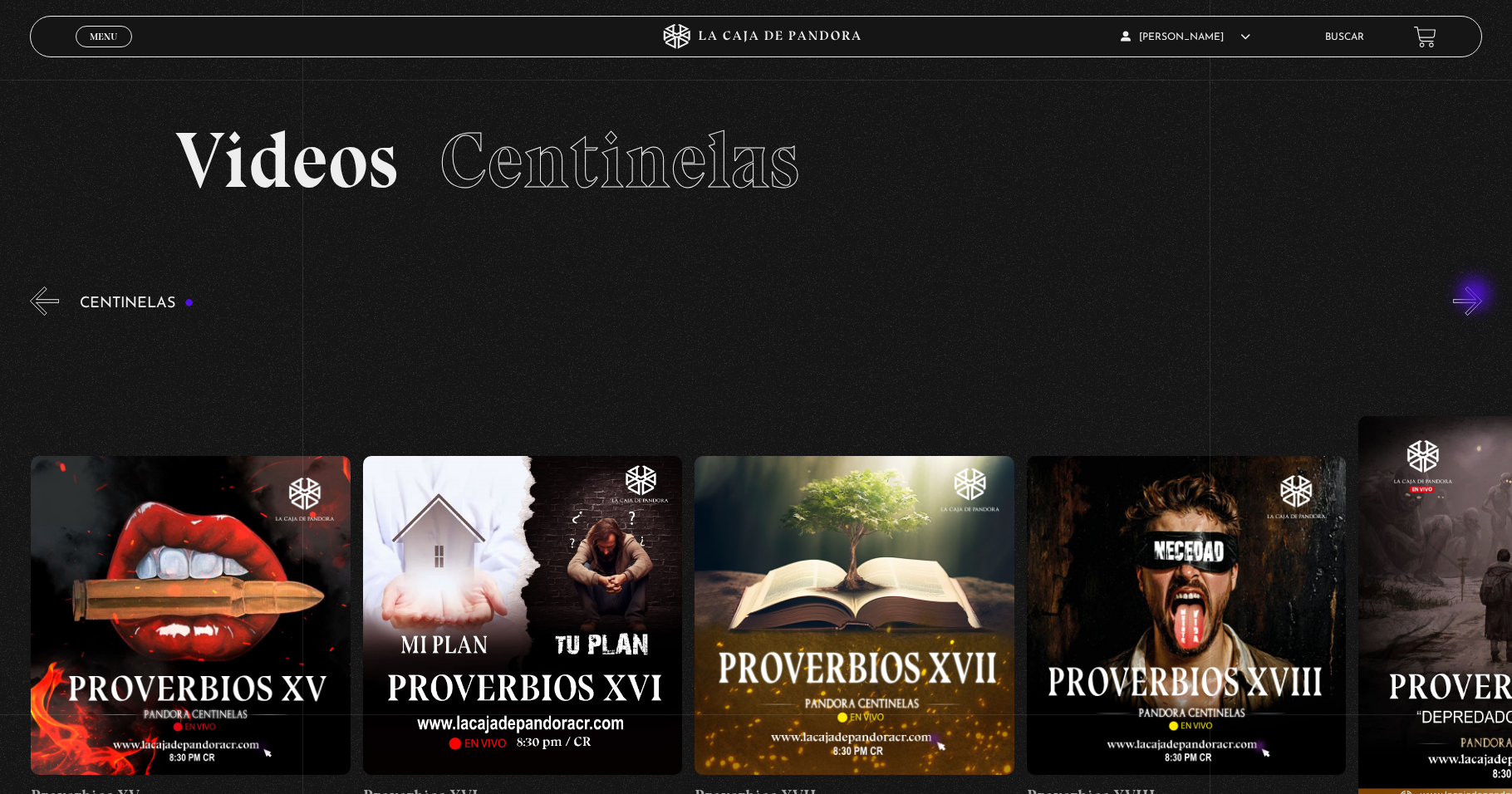
click at [1480, 297] on button "»" at bounding box center [1467, 301] width 30 height 30
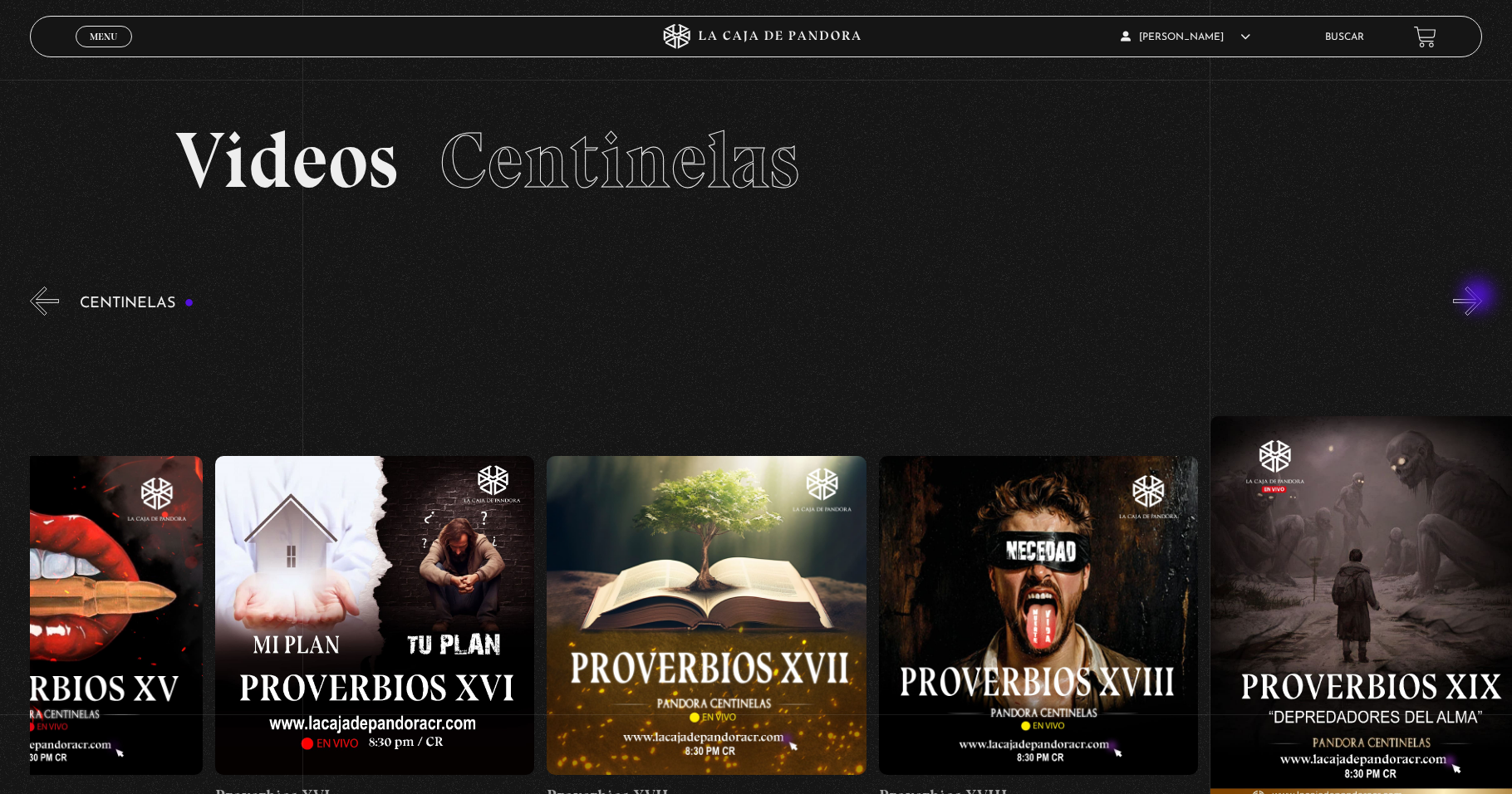
click at [1480, 297] on button "»" at bounding box center [1467, 301] width 30 height 30
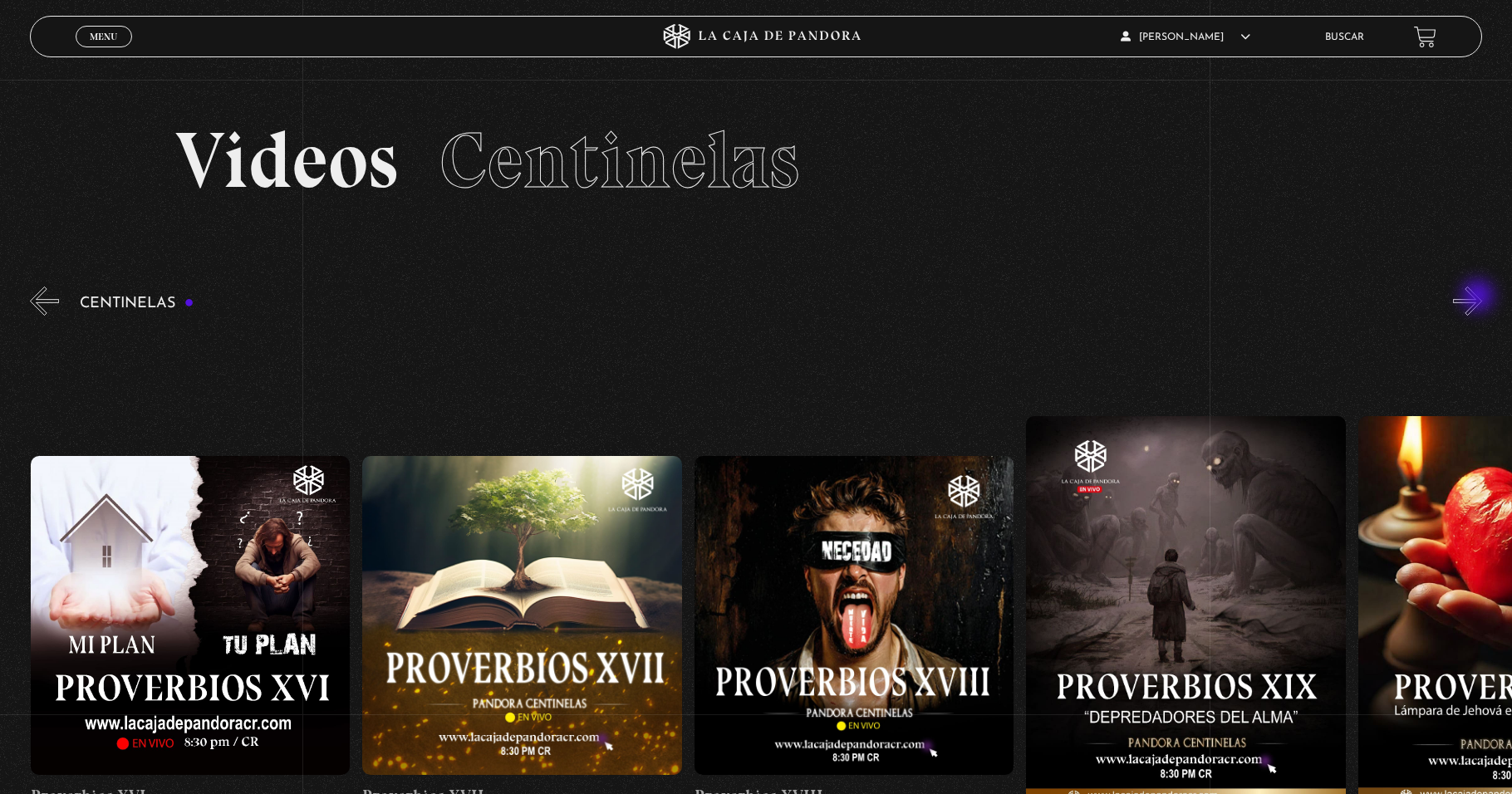
click at [1480, 297] on button "»" at bounding box center [1467, 301] width 30 height 30
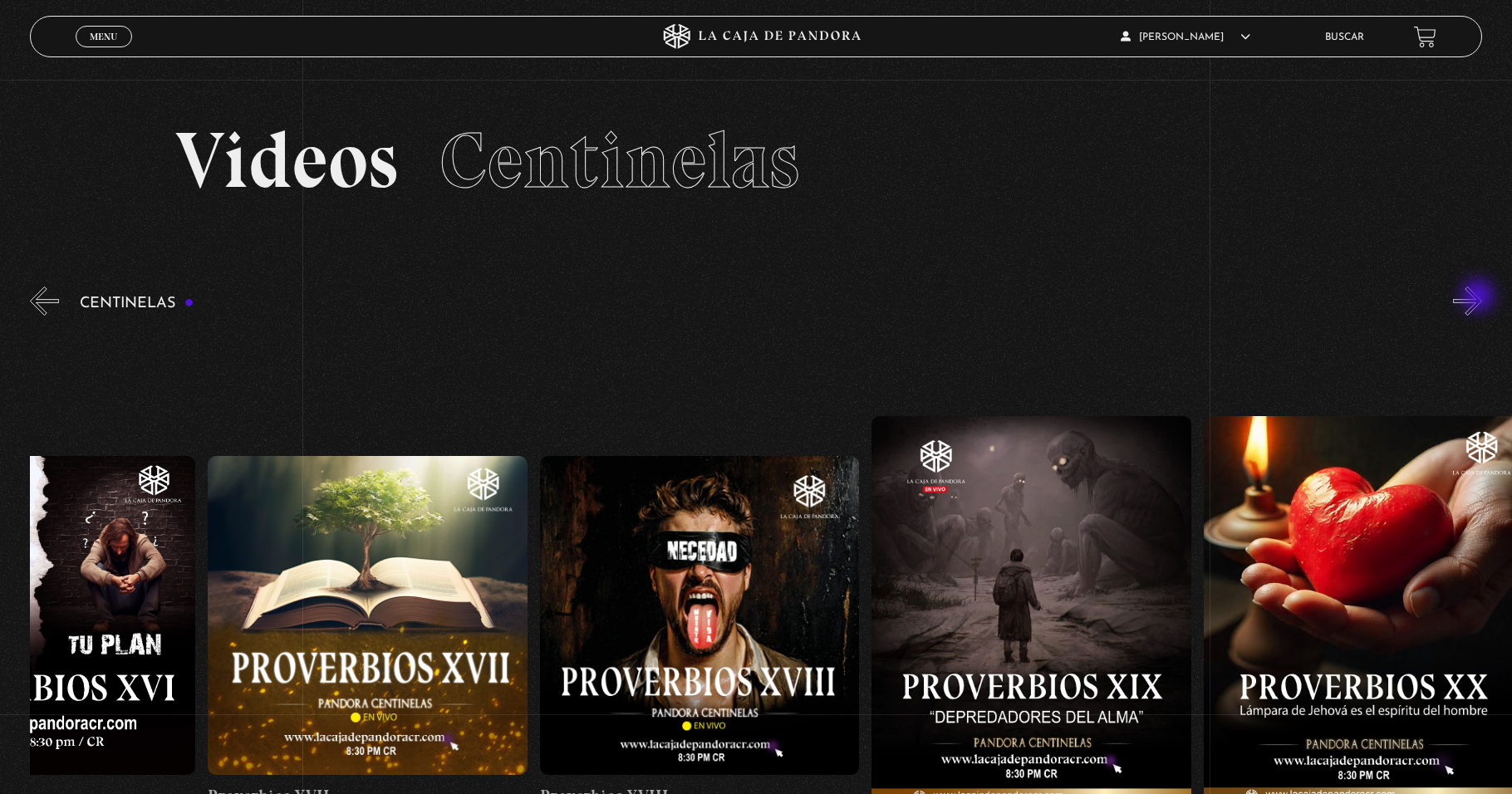
click at [1480, 297] on button "»" at bounding box center [1467, 301] width 30 height 30
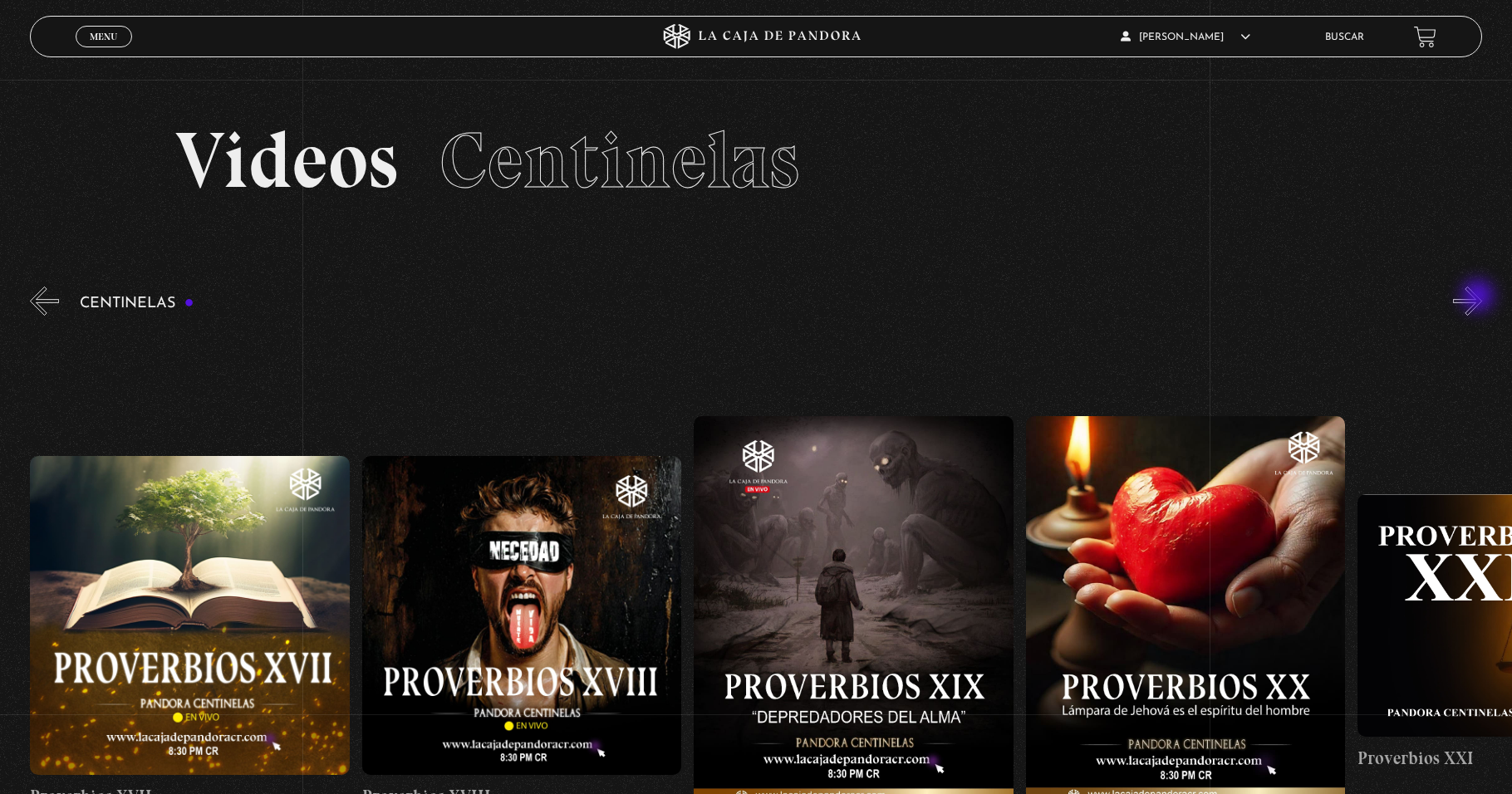
click at [1480, 297] on button "»" at bounding box center [1467, 301] width 30 height 30
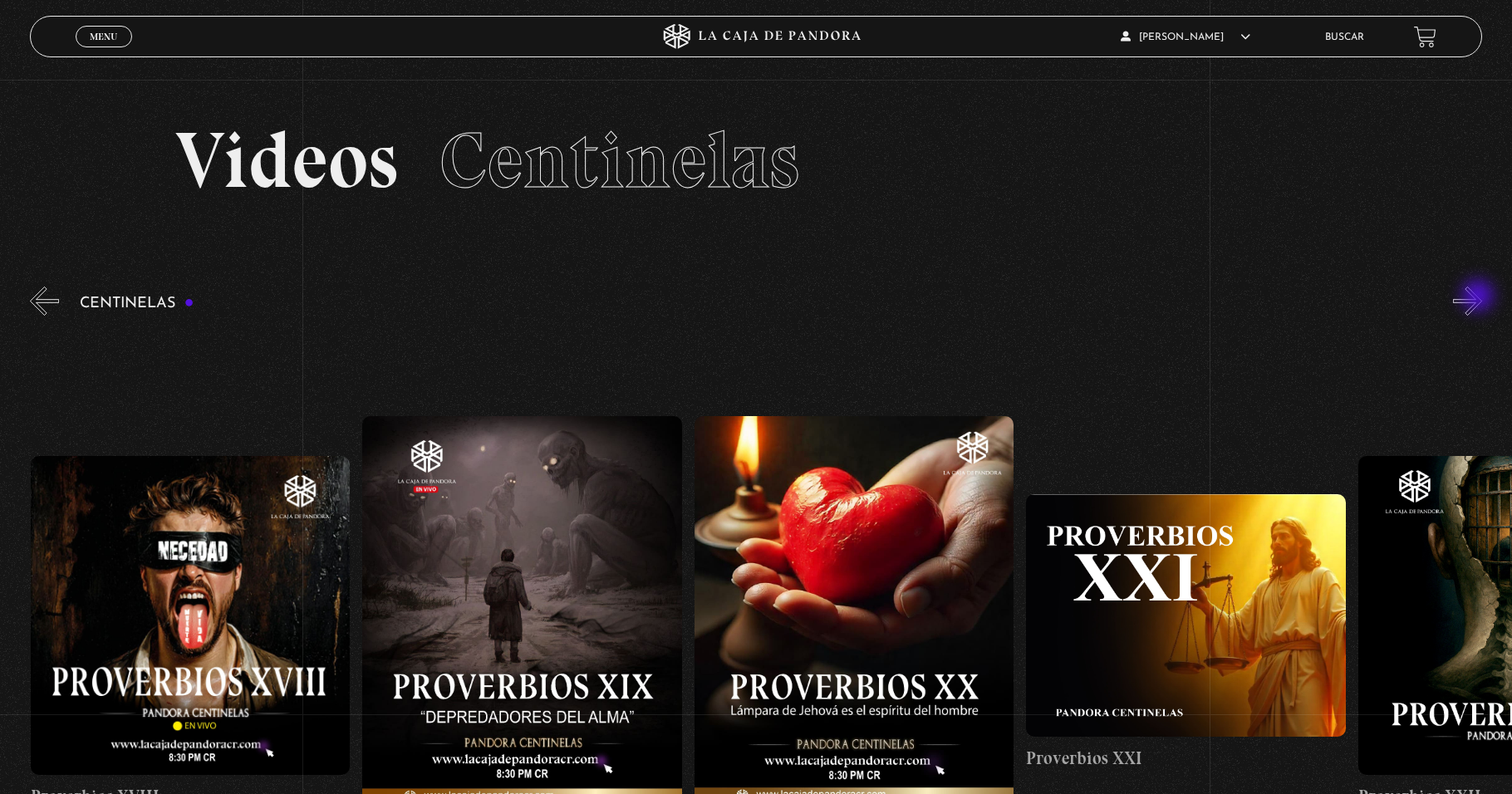
click at [1480, 297] on button "»" at bounding box center [1467, 301] width 30 height 30
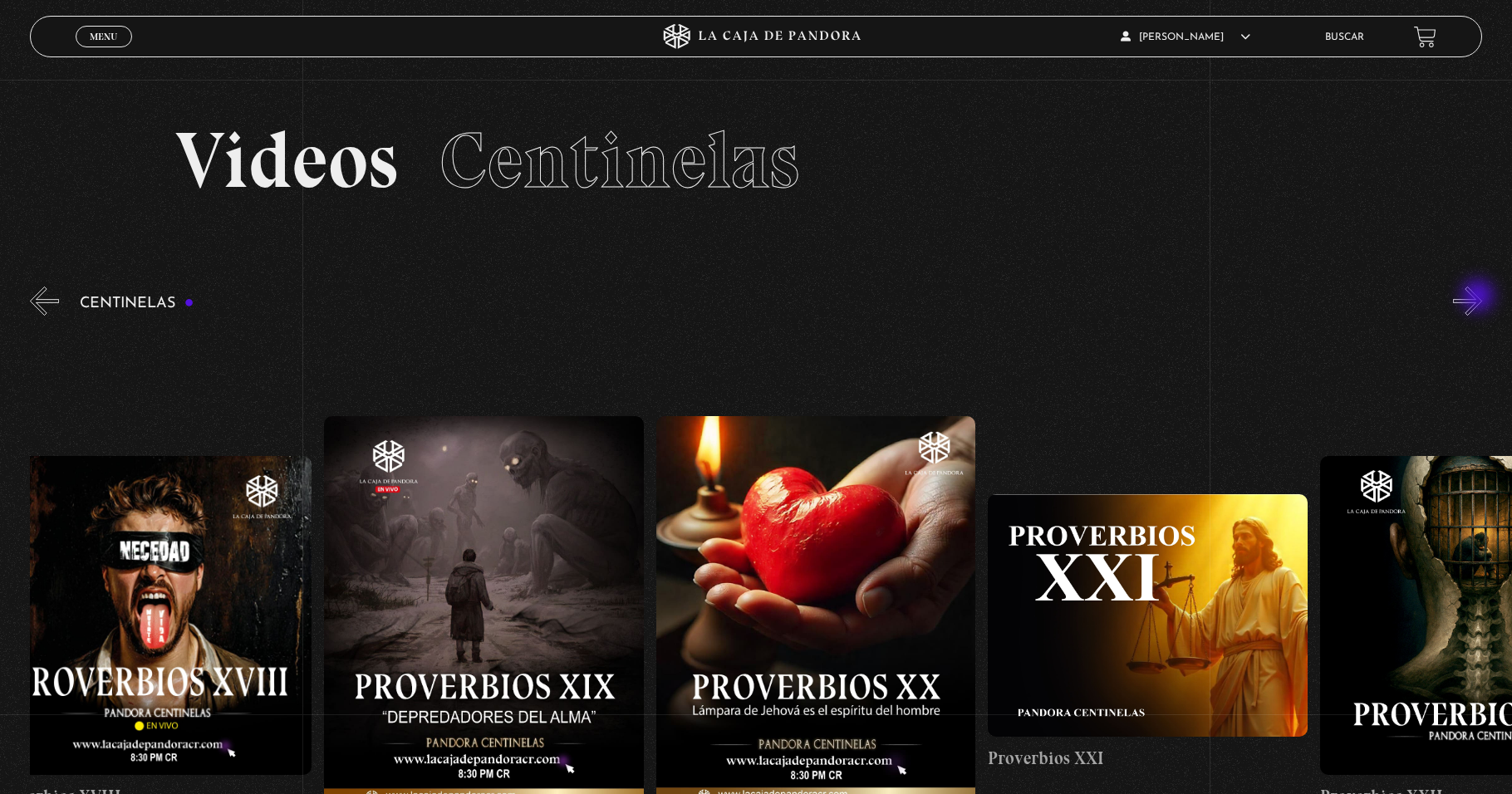
click at [1480, 297] on button "»" at bounding box center [1467, 301] width 30 height 30
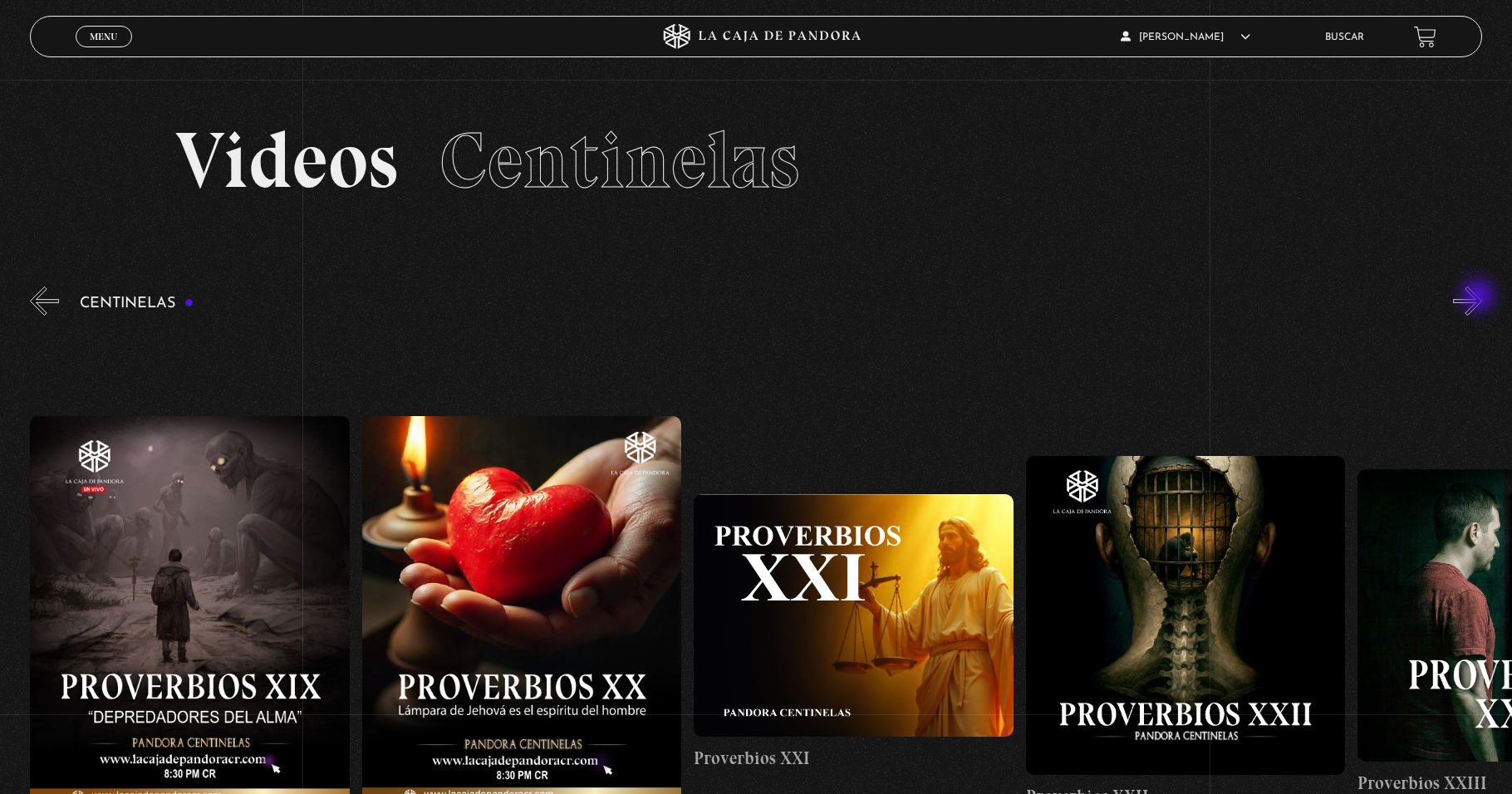
click at [1480, 297] on button "»" at bounding box center [1467, 301] width 30 height 30
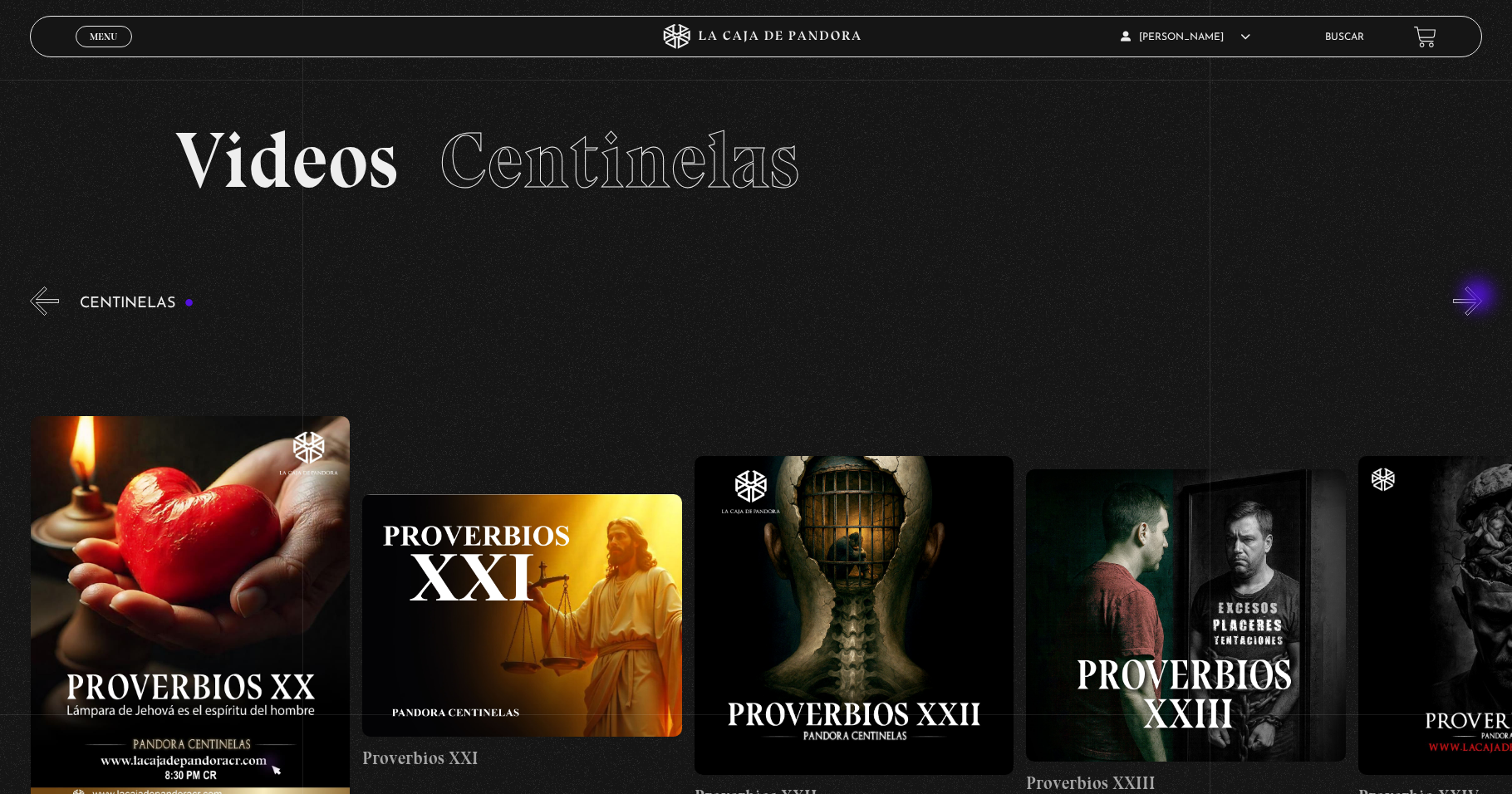
click at [1480, 297] on button "»" at bounding box center [1467, 301] width 30 height 30
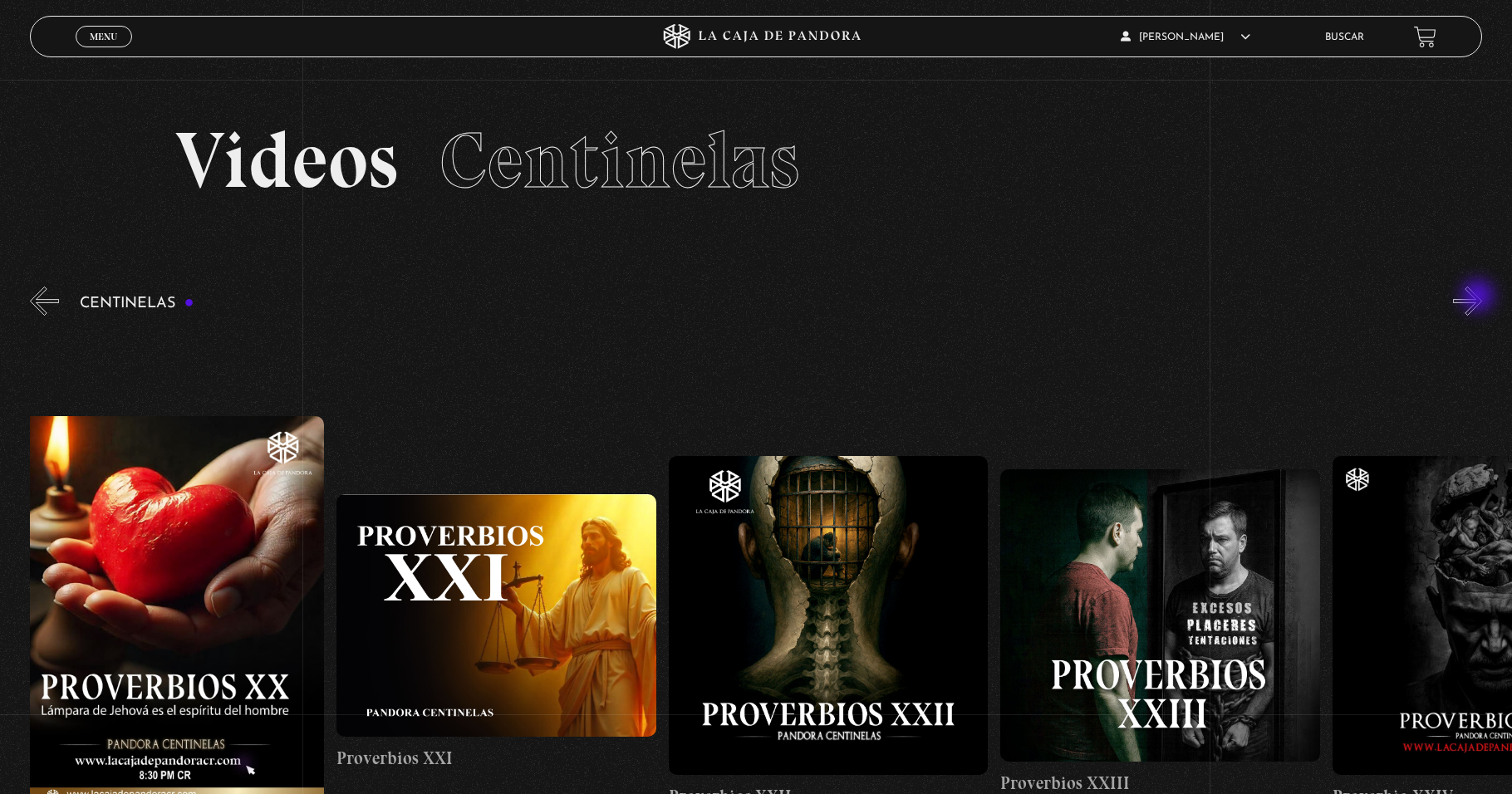
click at [1480, 297] on button "»" at bounding box center [1467, 301] width 30 height 30
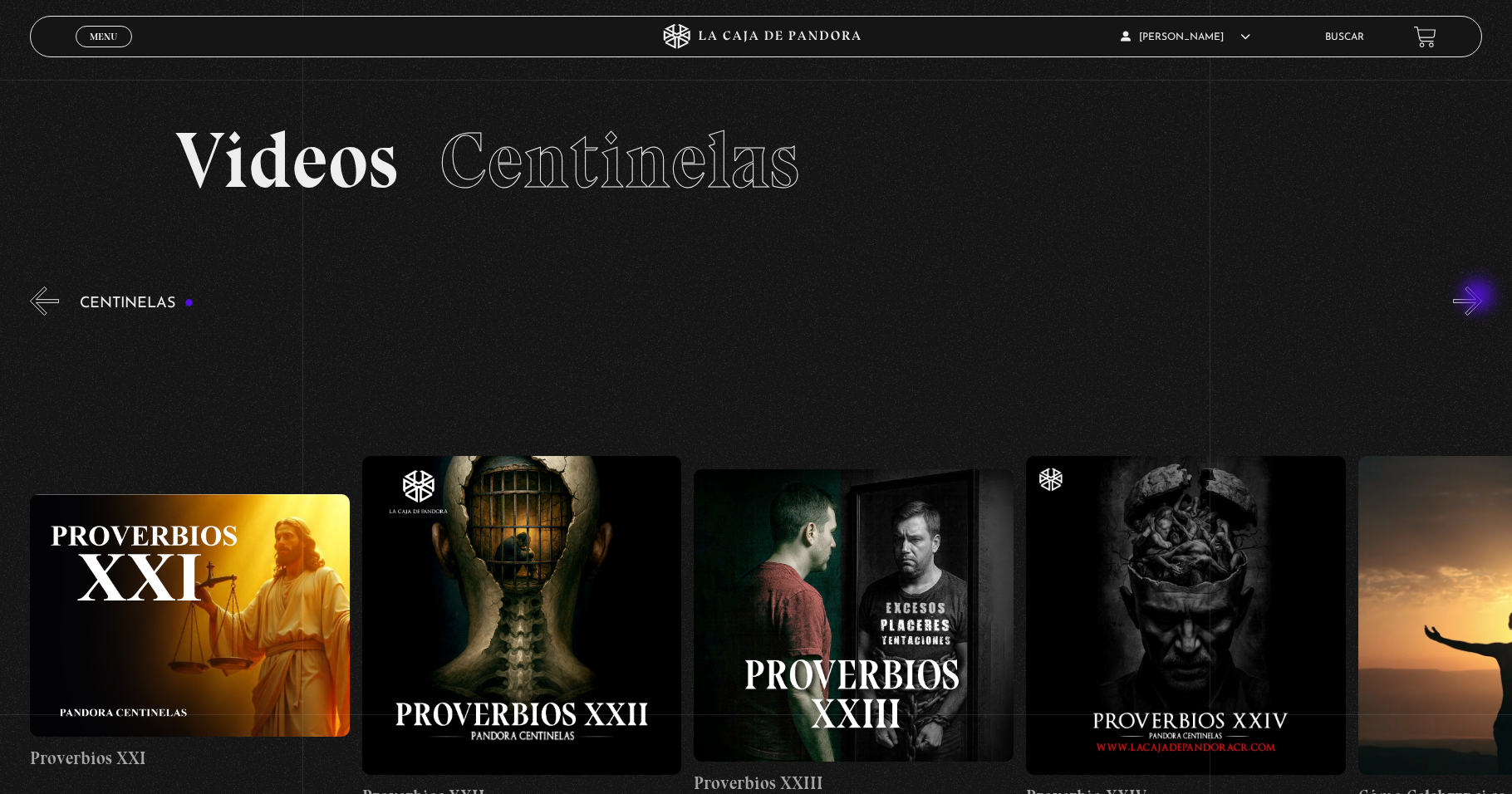
click at [1480, 297] on button "»" at bounding box center [1467, 301] width 30 height 30
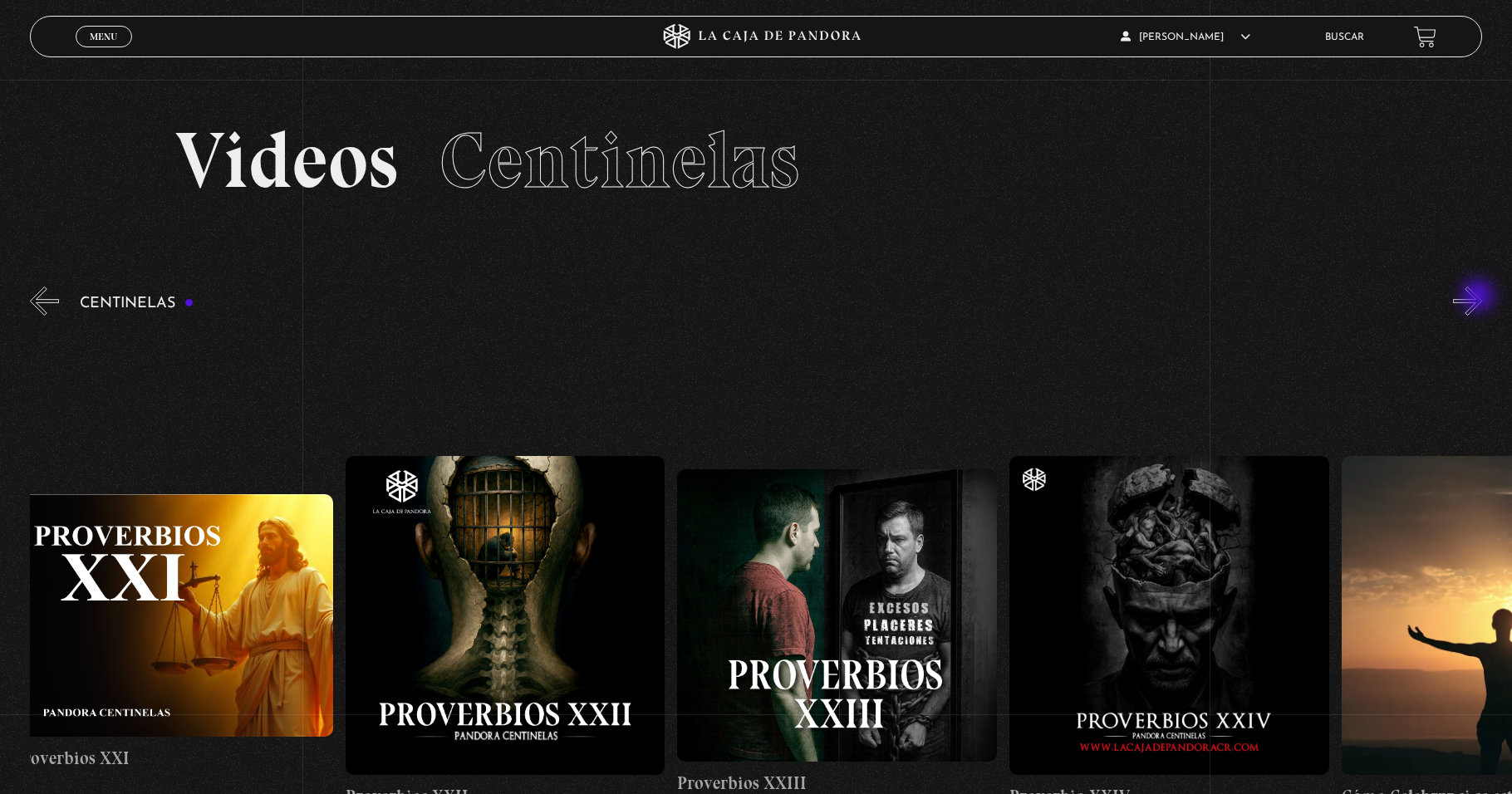
click at [1480, 297] on button "»" at bounding box center [1467, 301] width 30 height 30
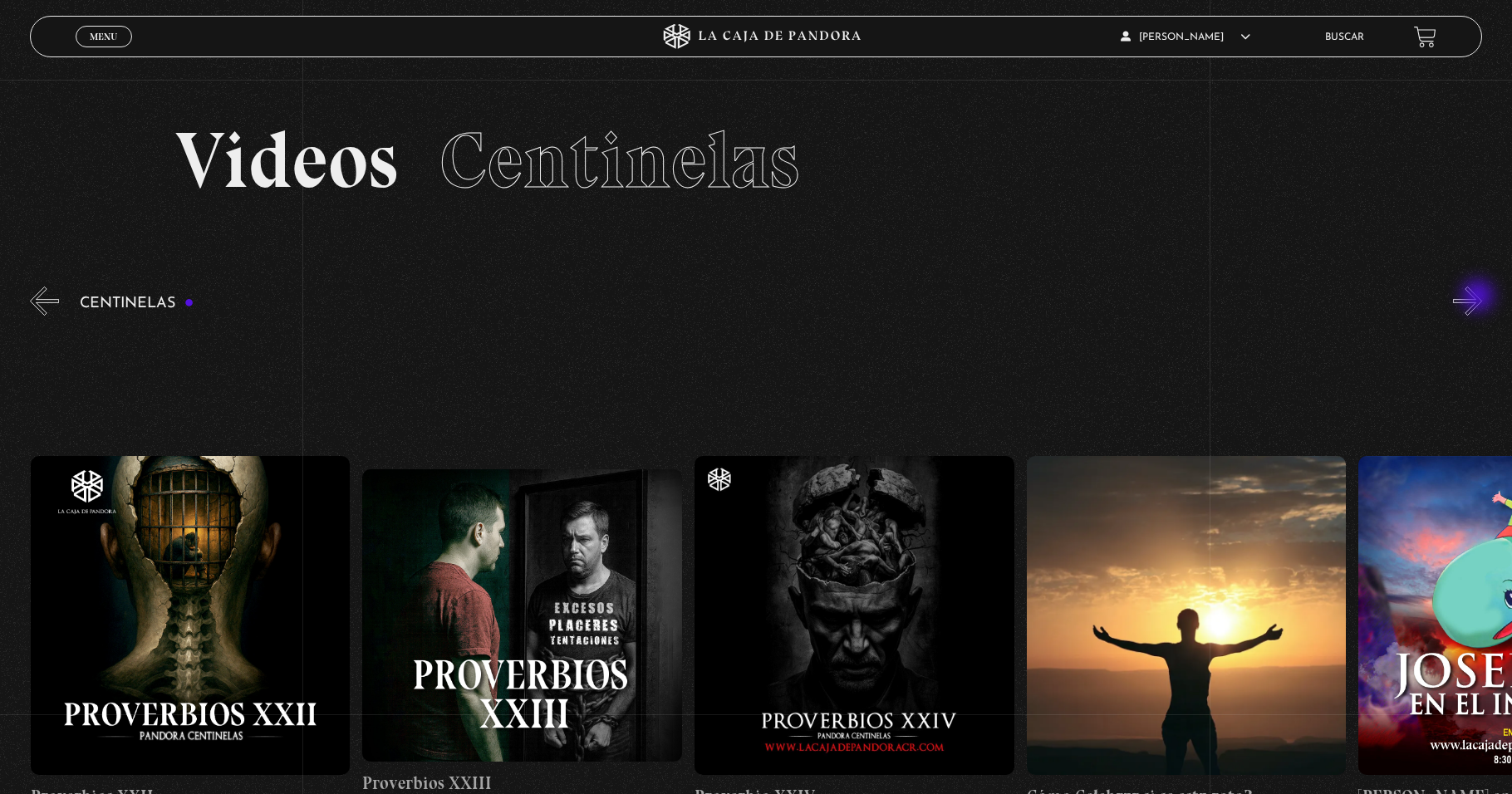
click at [1480, 297] on button "»" at bounding box center [1467, 301] width 30 height 30
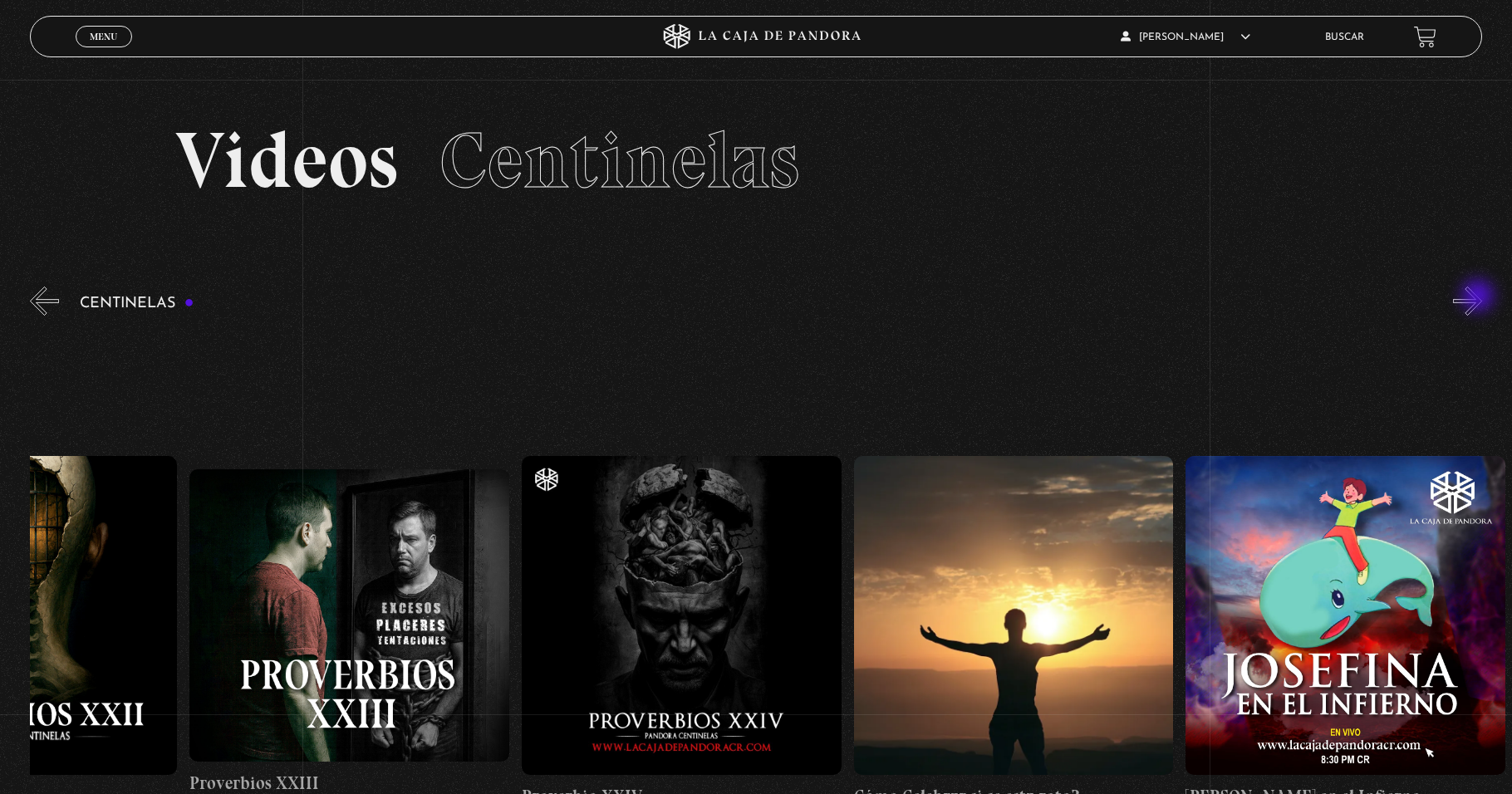
click at [1480, 297] on button "»" at bounding box center [1467, 301] width 30 height 30
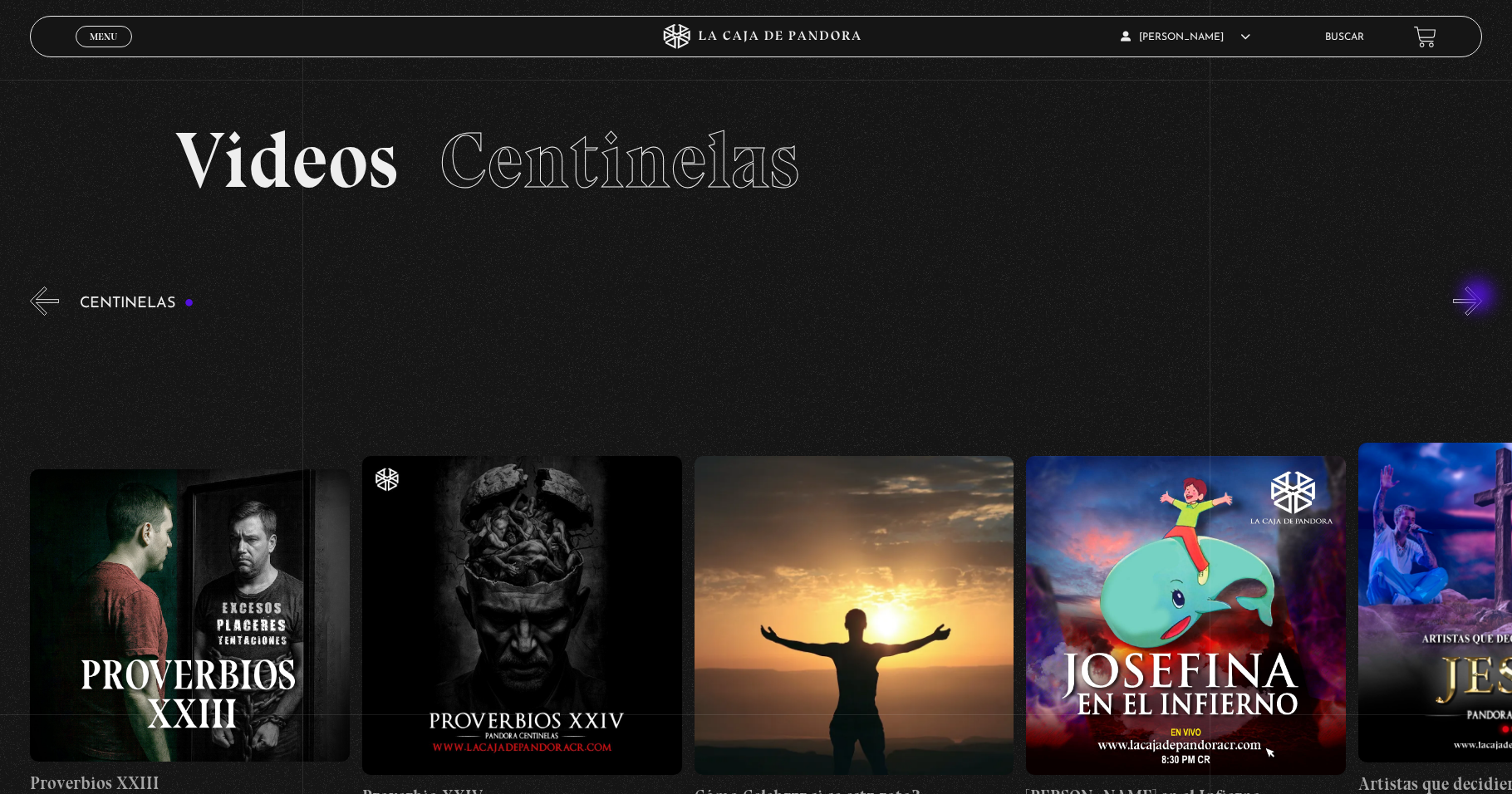
click at [1480, 297] on button "»" at bounding box center [1467, 301] width 30 height 30
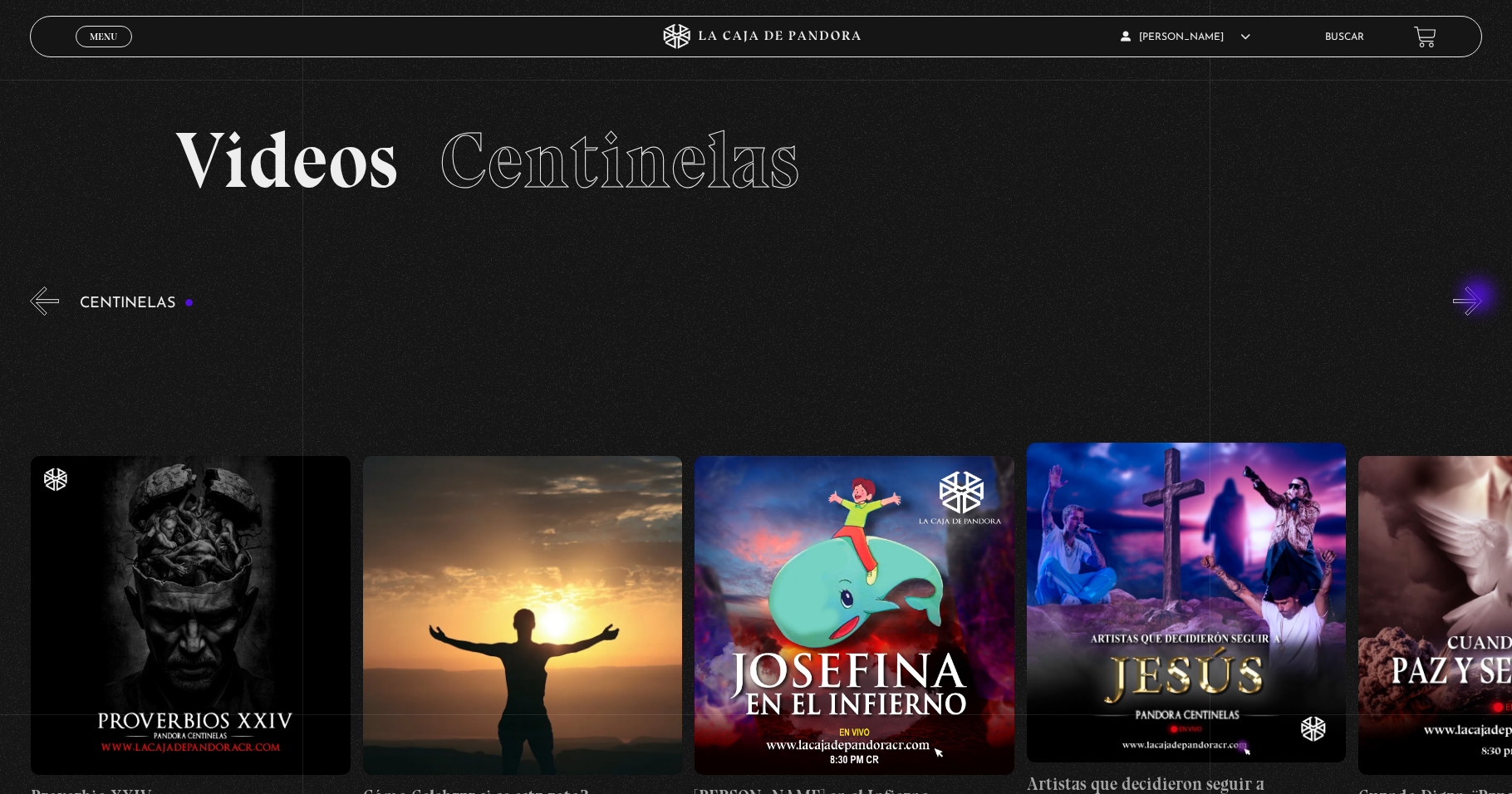
click at [1480, 297] on button "»" at bounding box center [1467, 301] width 30 height 30
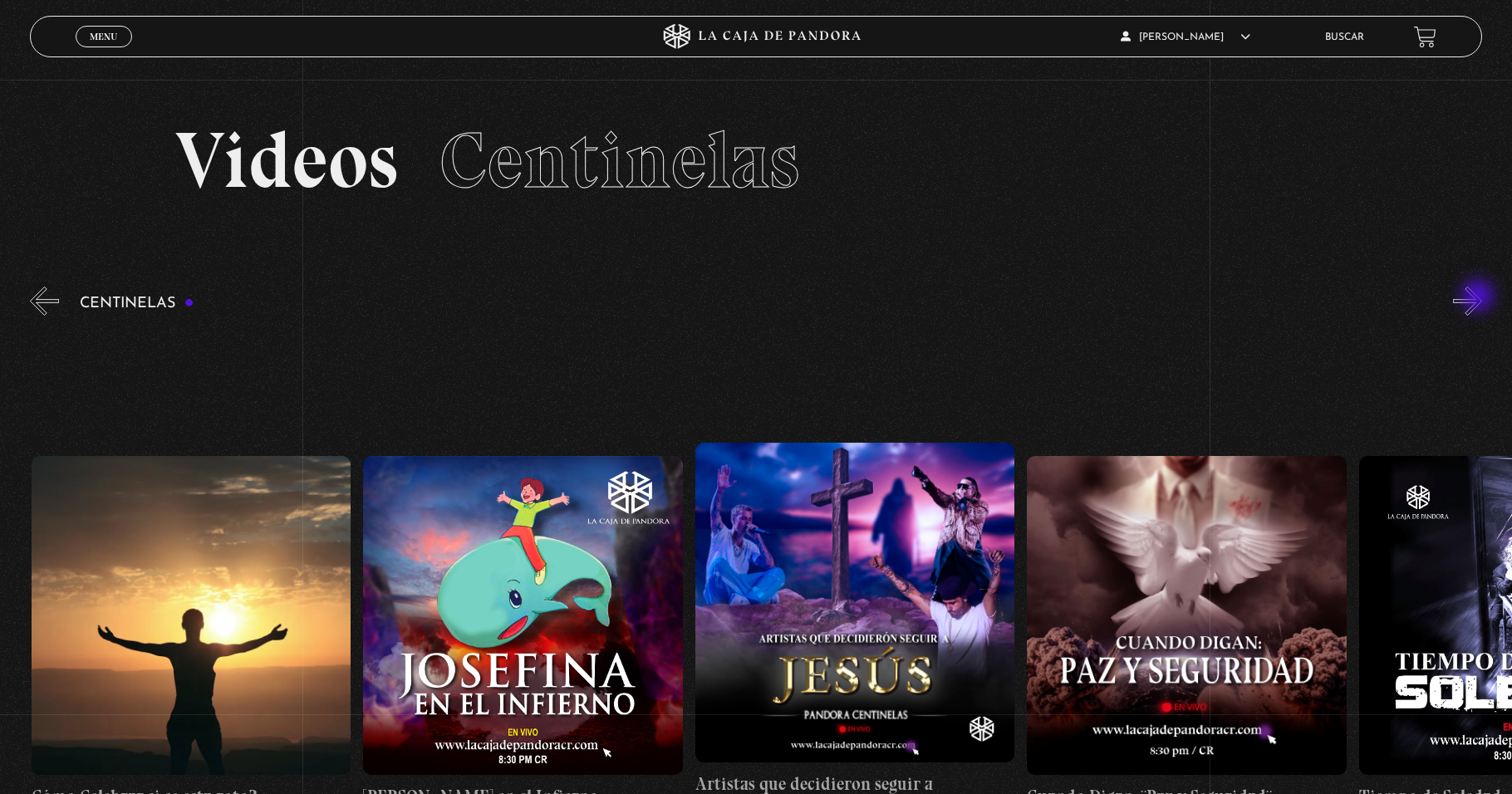
click at [1480, 297] on button "»" at bounding box center [1467, 301] width 30 height 30
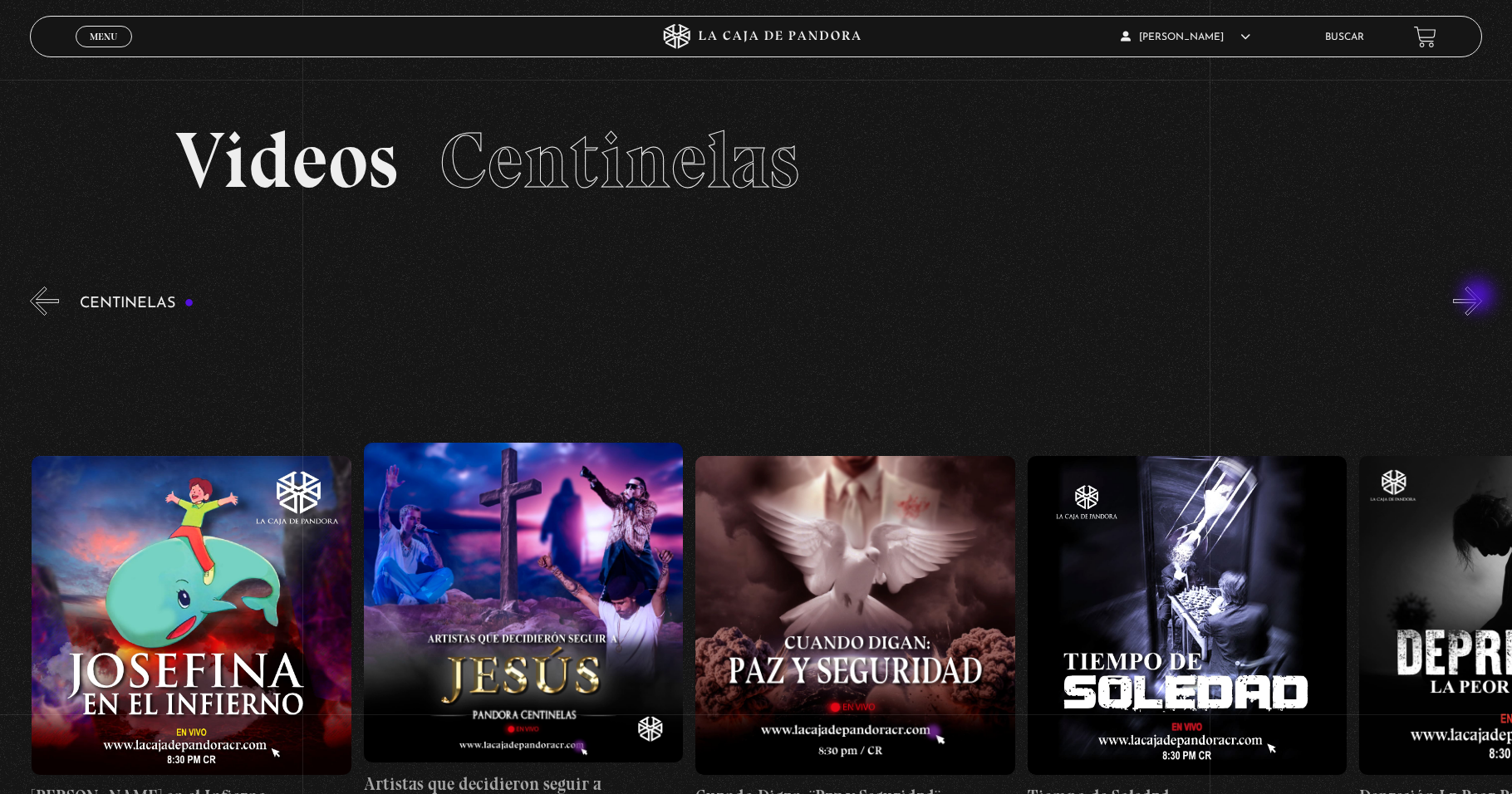
click at [1480, 297] on button "»" at bounding box center [1467, 301] width 30 height 30
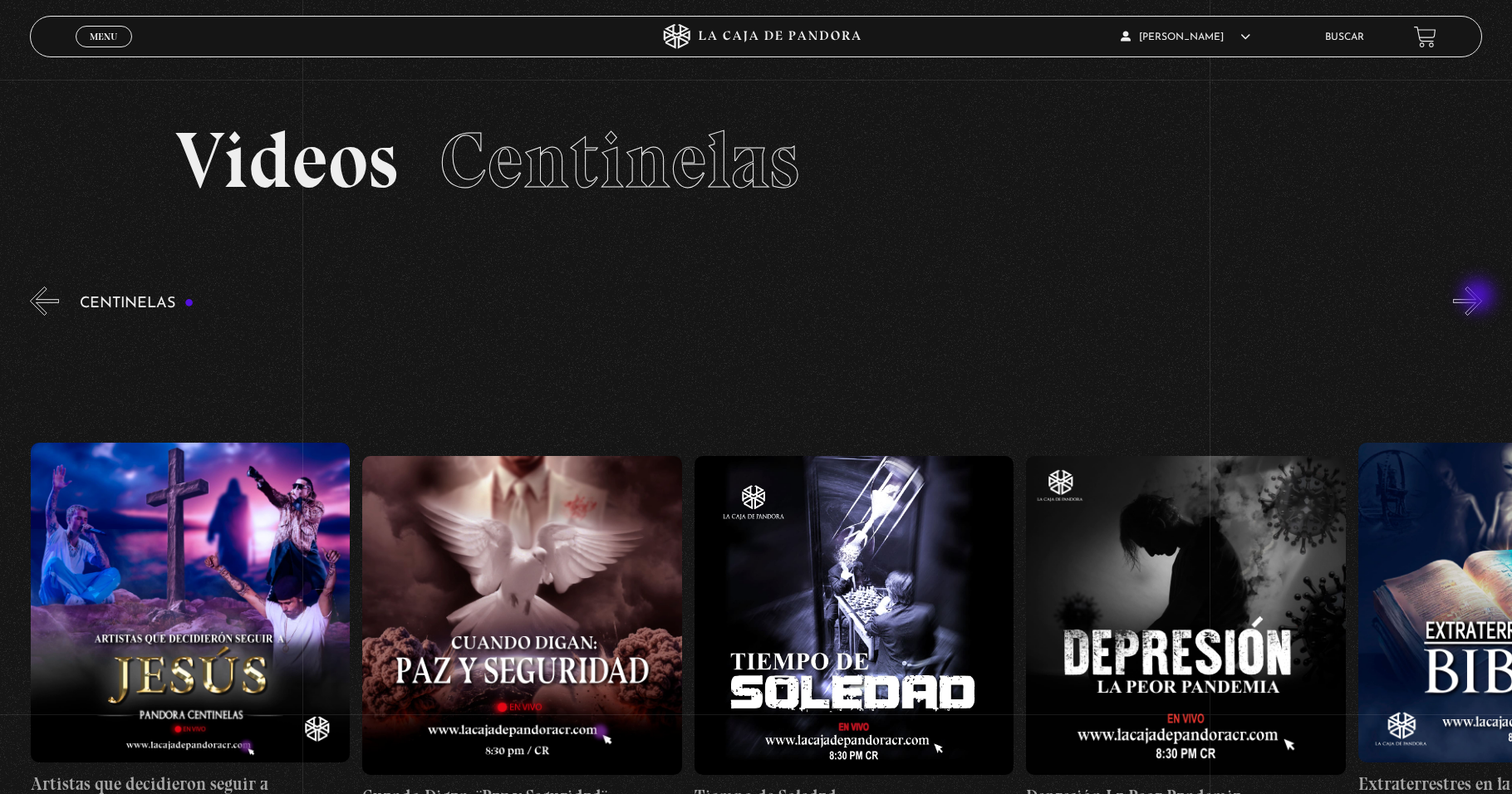
click at [1480, 297] on button "»" at bounding box center [1467, 301] width 30 height 30
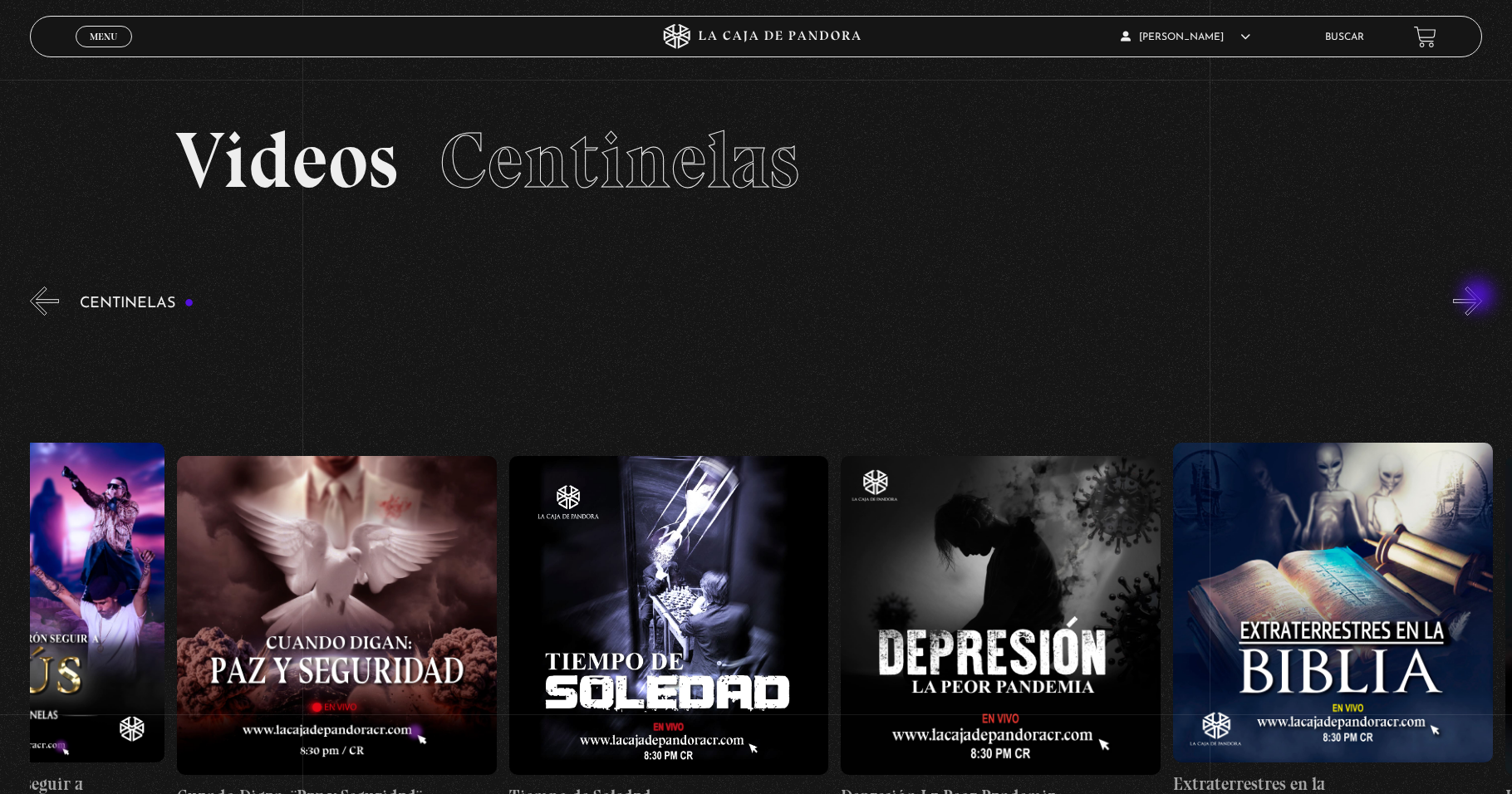
click at [1480, 297] on button "»" at bounding box center [1467, 301] width 30 height 30
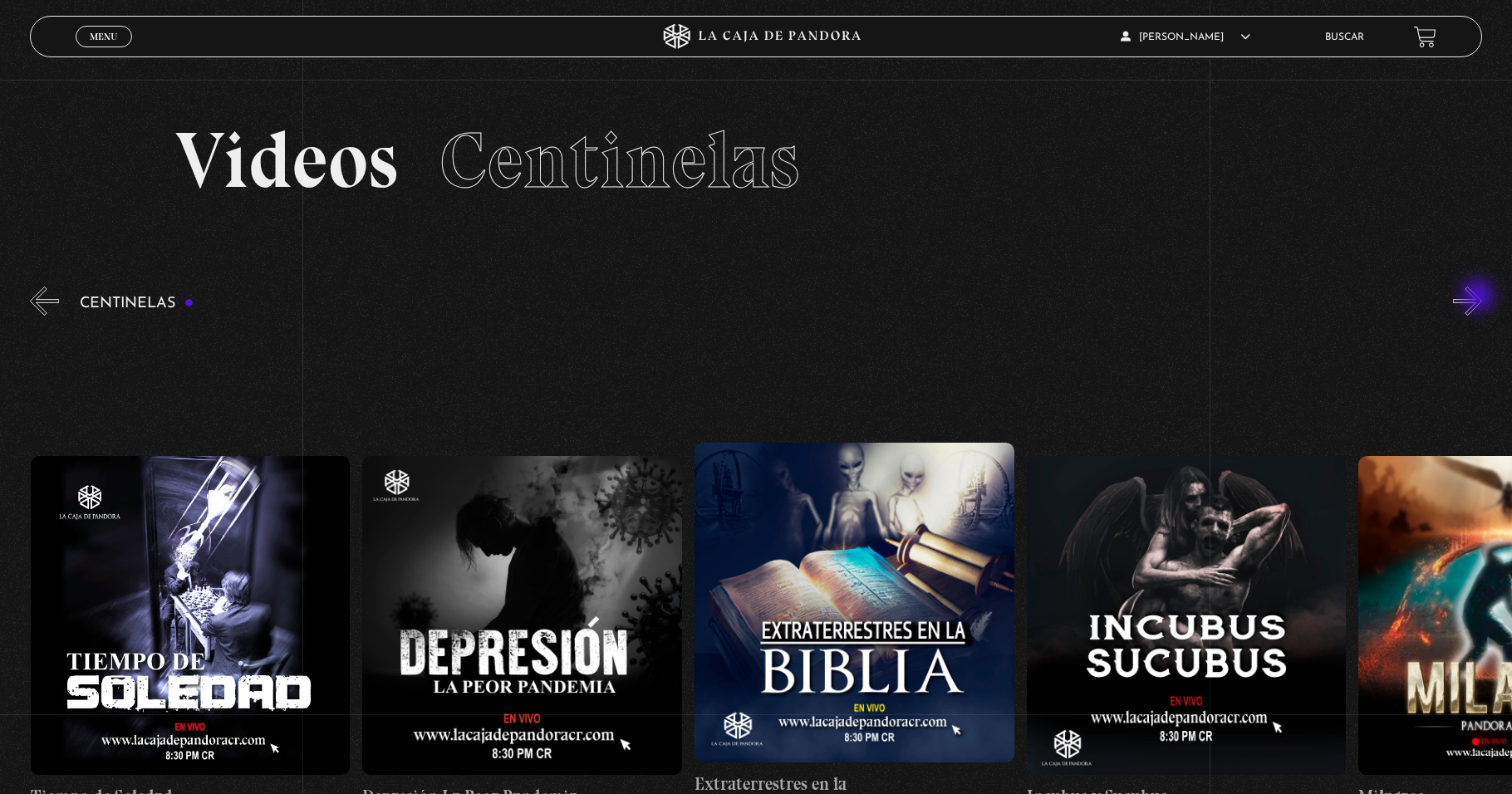
click at [1480, 297] on button "»" at bounding box center [1467, 301] width 30 height 30
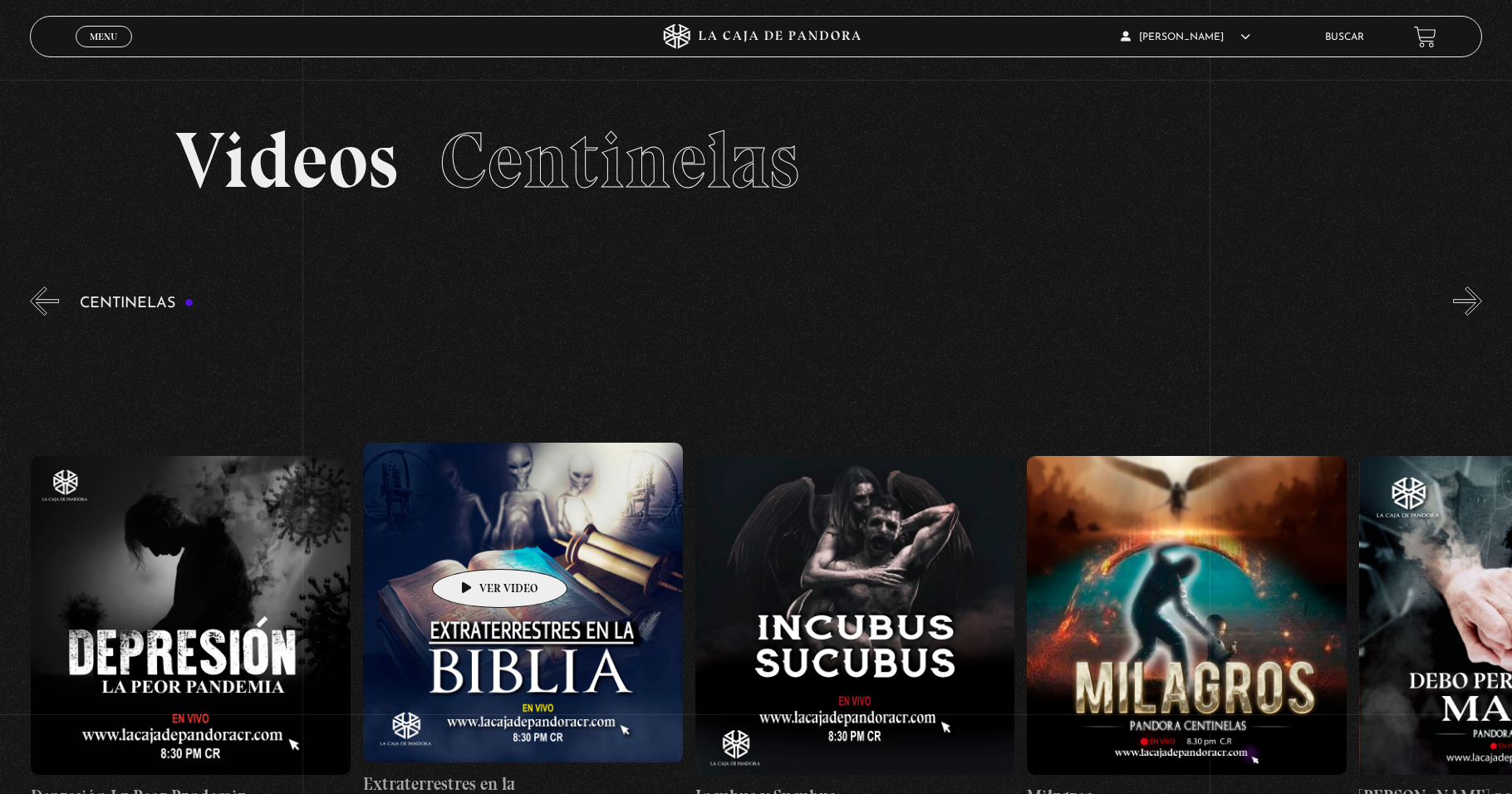
scroll to position [0, 10623]
click at [546, 572] on figure at bounding box center [522, 603] width 320 height 320
click at [584, 565] on figure at bounding box center [522, 603] width 320 height 320
